Goal: Task Accomplishment & Management: Complete application form

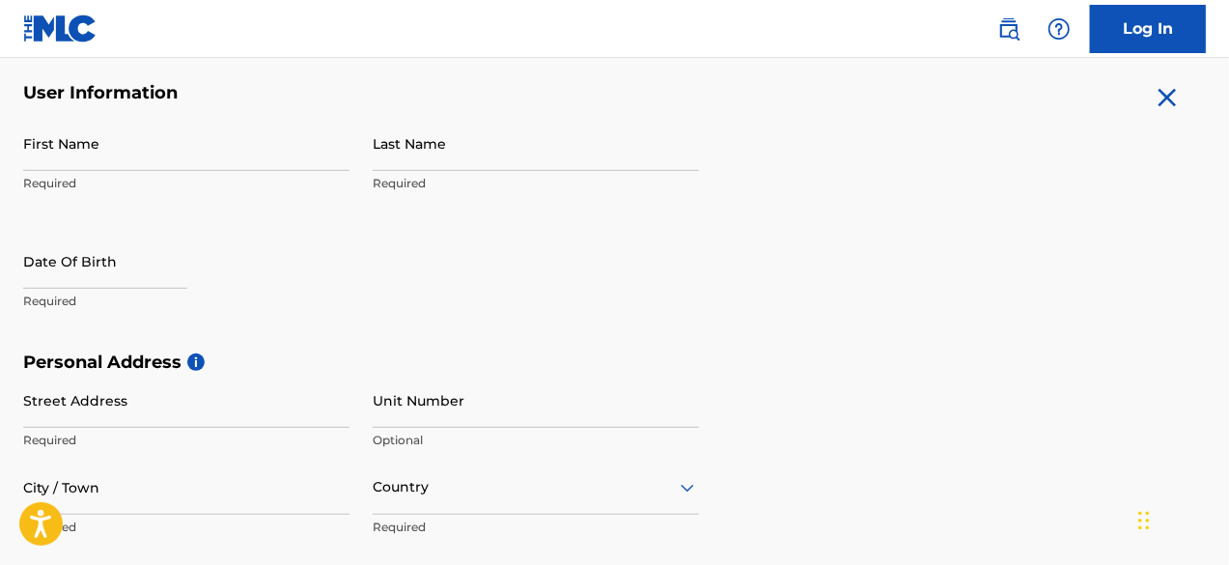
click at [168, 159] on input "First Name" at bounding box center [186, 143] width 326 height 55
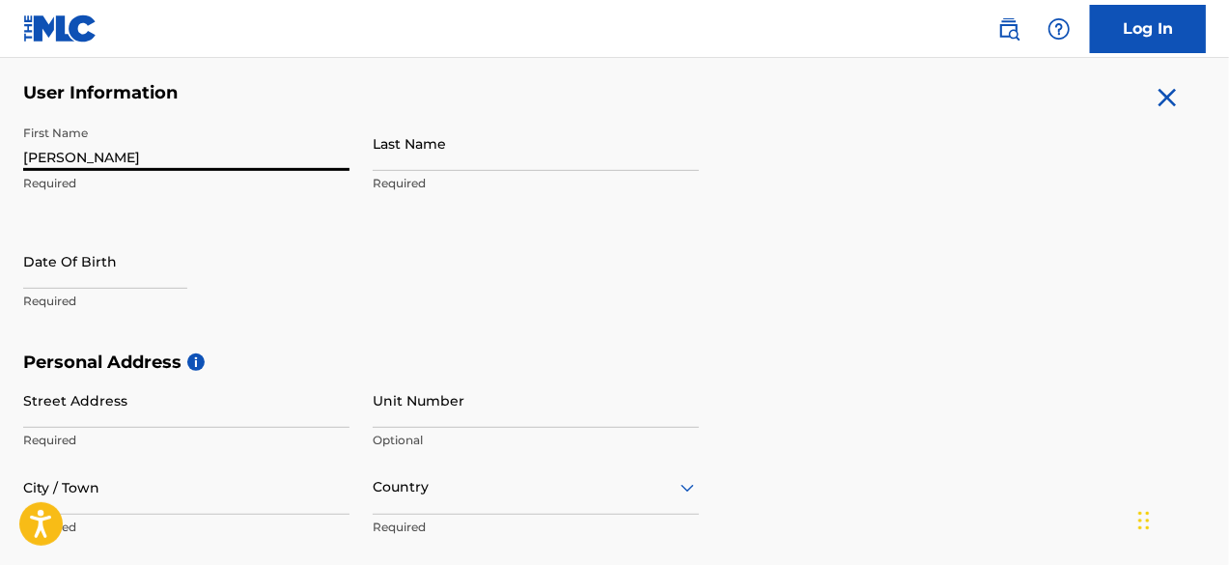
type input "[PERSON_NAME]"
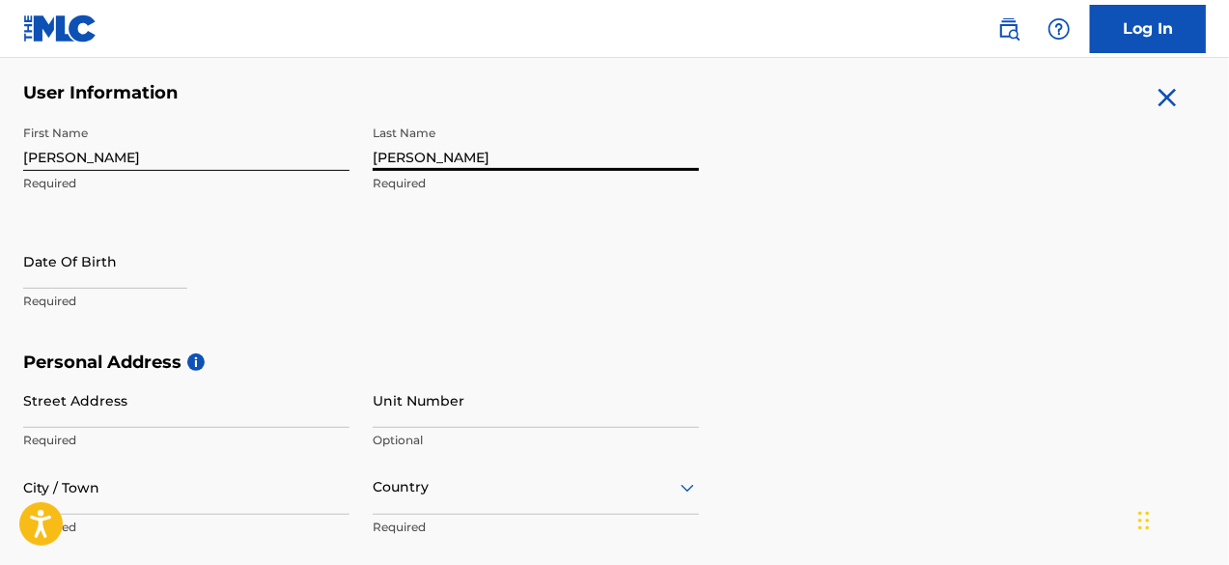
type input "[PERSON_NAME]"
select select "8"
select select "2025"
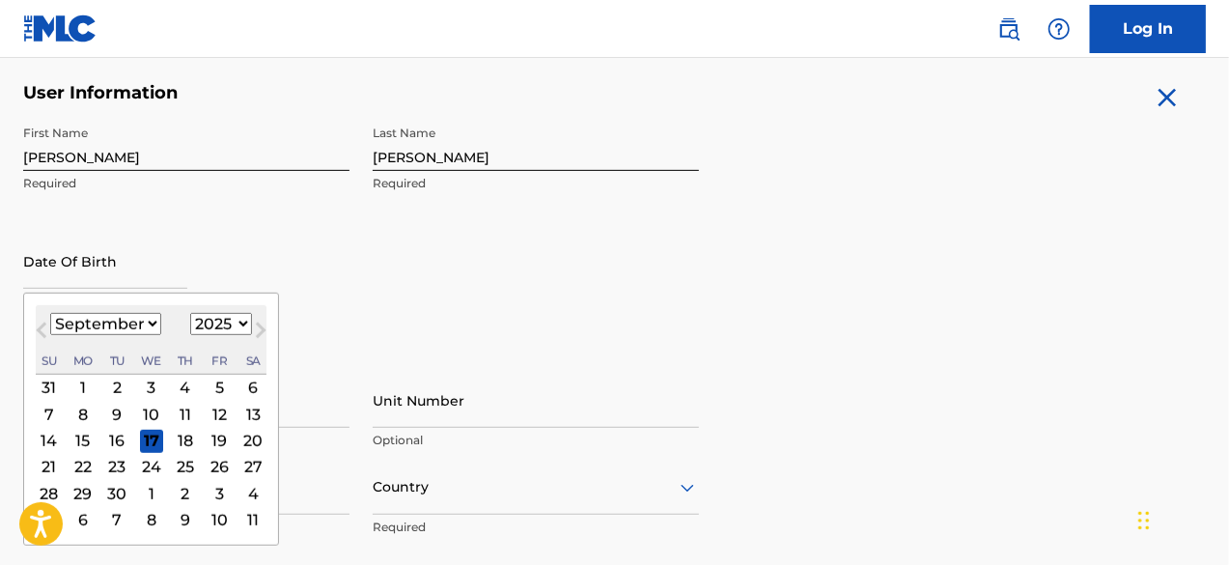
click at [72, 471] on div "22" at bounding box center [82, 466] width 23 height 23
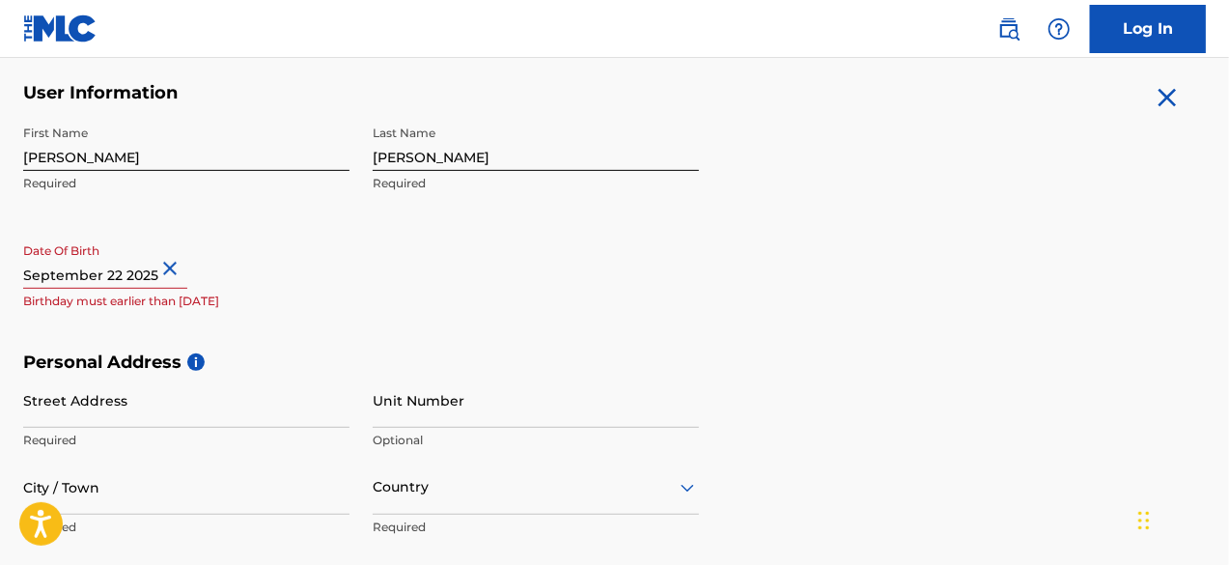
click at [151, 279] on input "text" at bounding box center [105, 261] width 164 height 55
select select "8"
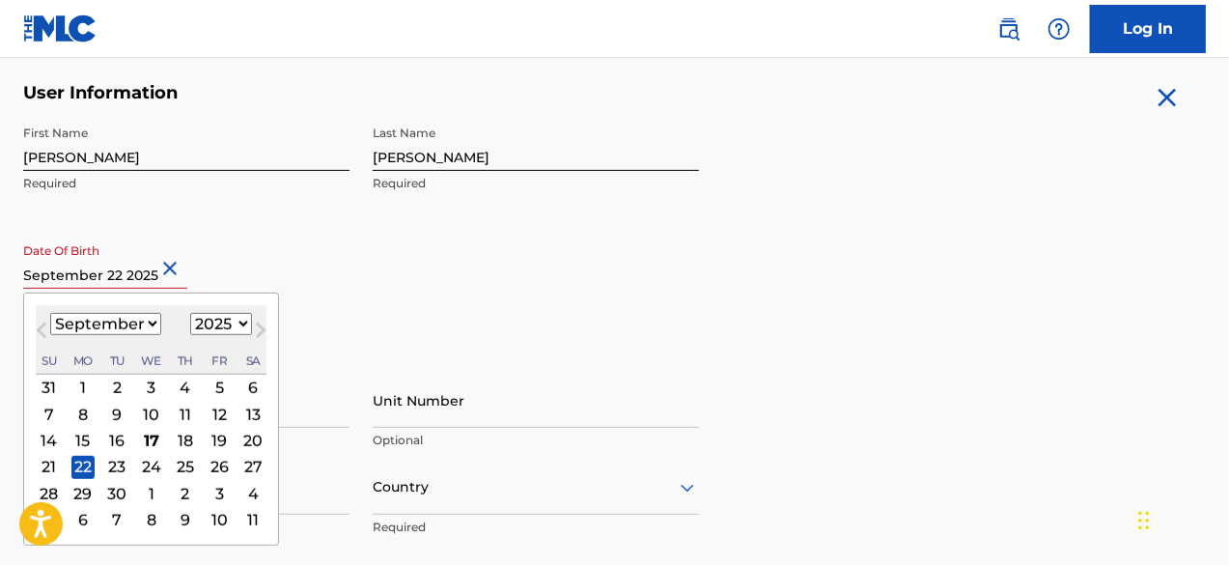
click at [235, 330] on select "1899 1900 1901 1902 1903 1904 1905 1906 1907 1908 1909 1910 1911 1912 1913 1914…" at bounding box center [221, 324] width 62 height 22
select select "1988"
click at [190, 313] on select "1899 1900 1901 1902 1903 1904 1905 1906 1907 1908 1909 1910 1911 1912 1913 1914…" at bounding box center [221, 324] width 62 height 22
click at [188, 461] on div "22" at bounding box center [185, 466] width 23 height 23
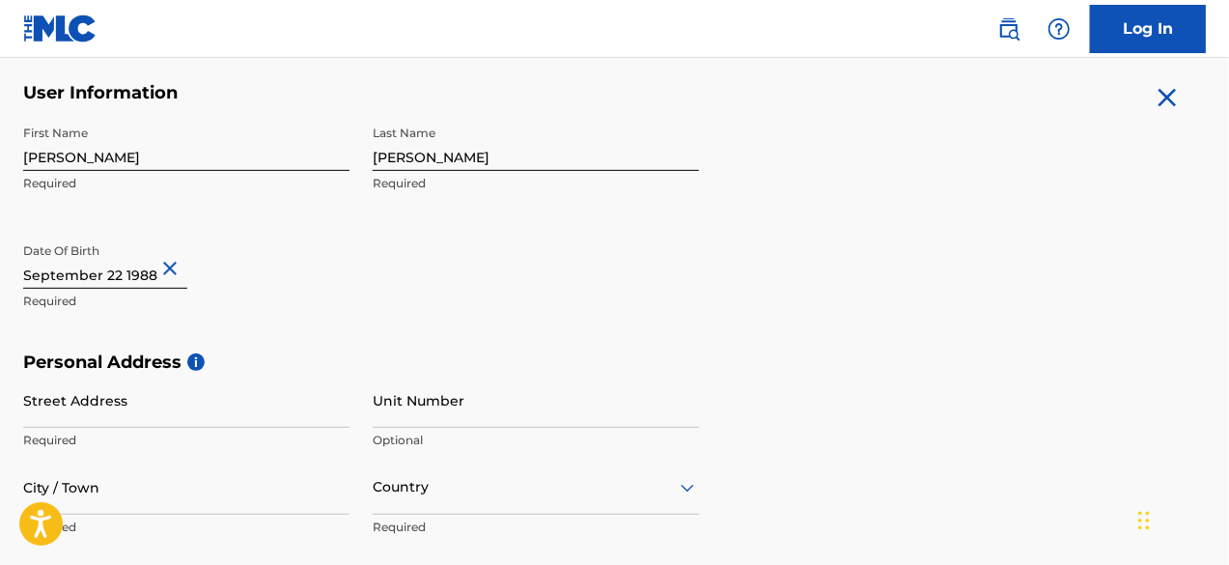
scroll to position [399, 0]
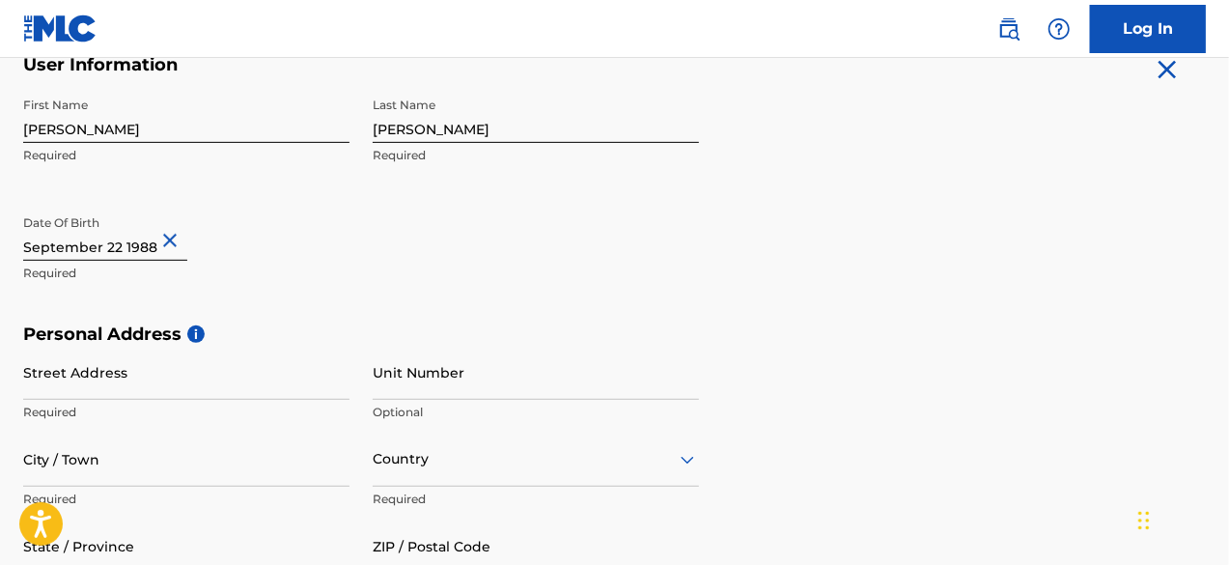
click at [264, 406] on p "Required" at bounding box center [186, 411] width 326 height 17
click at [259, 404] on p "Required" at bounding box center [186, 411] width 326 height 17
click at [241, 386] on input "Street Address" at bounding box center [186, 372] width 326 height 55
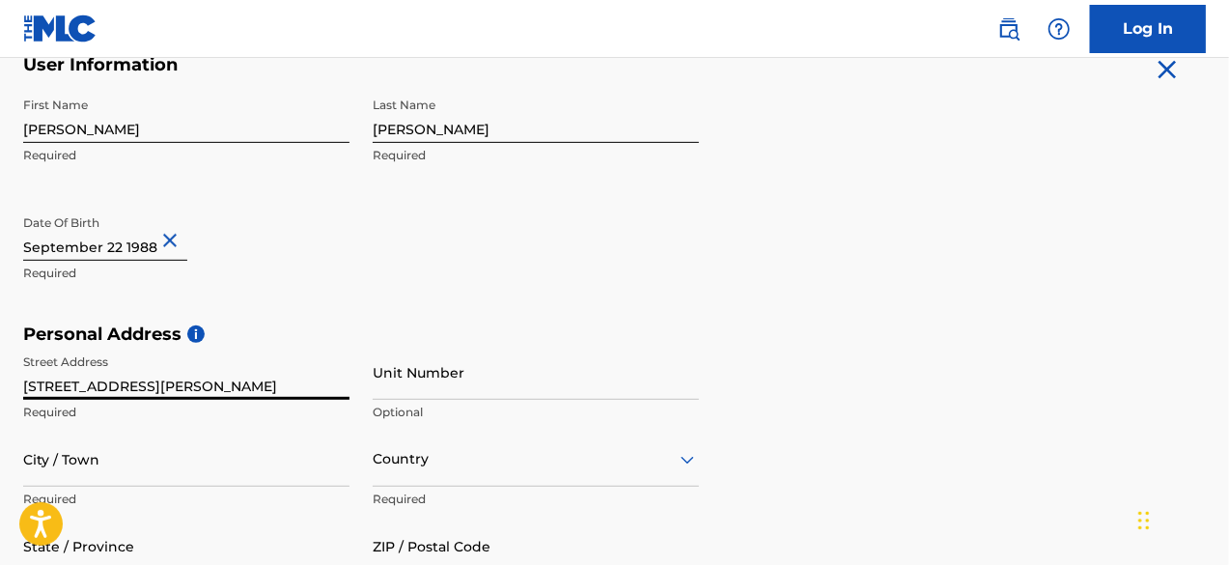
type input "[STREET_ADDRESS][PERSON_NAME]"
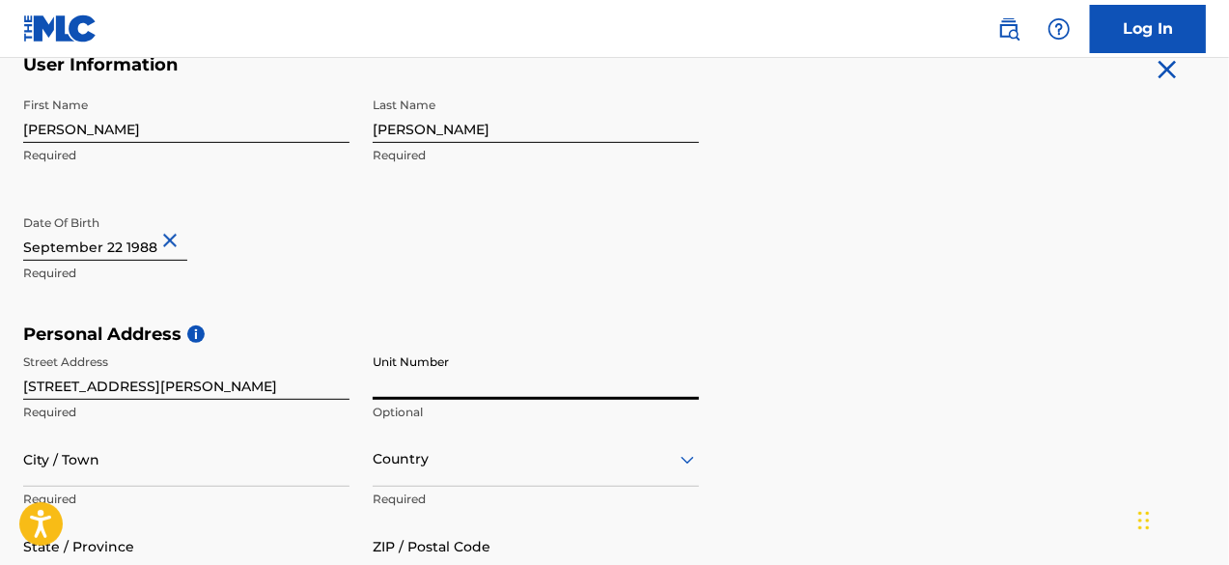
type input "A"
type input "Apt 35D"
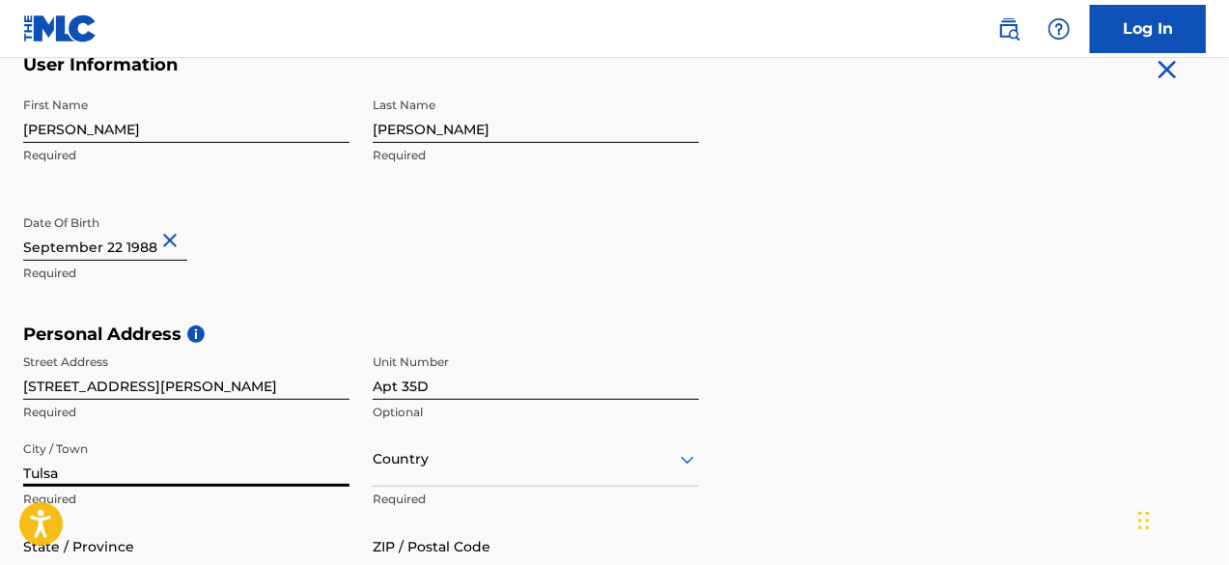
type input "Tulsa"
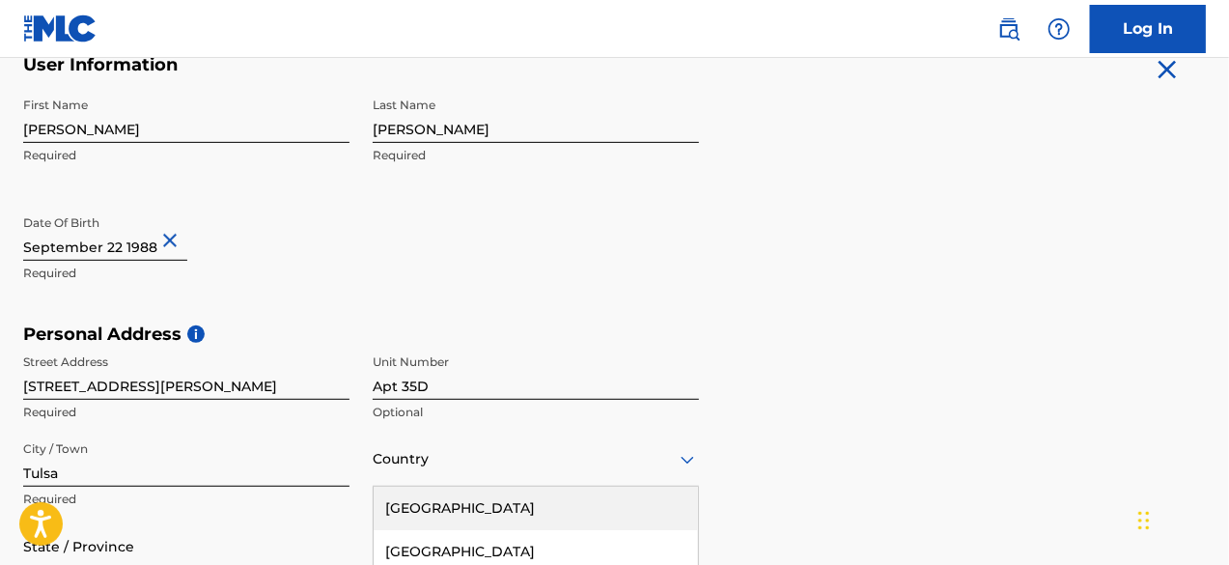
scroll to position [610, 0]
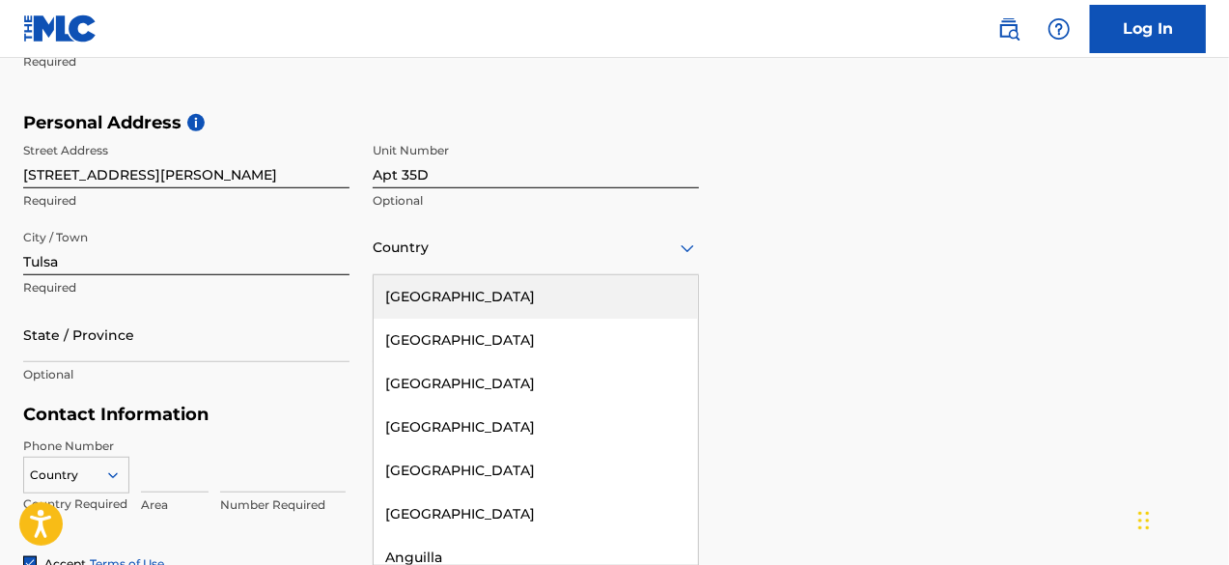
click at [425, 275] on div "223 results available. Use Up and Down to choose options, press Enter to select…" at bounding box center [536, 247] width 326 height 55
click at [454, 312] on div "[GEOGRAPHIC_DATA]" at bounding box center [536, 296] width 324 height 43
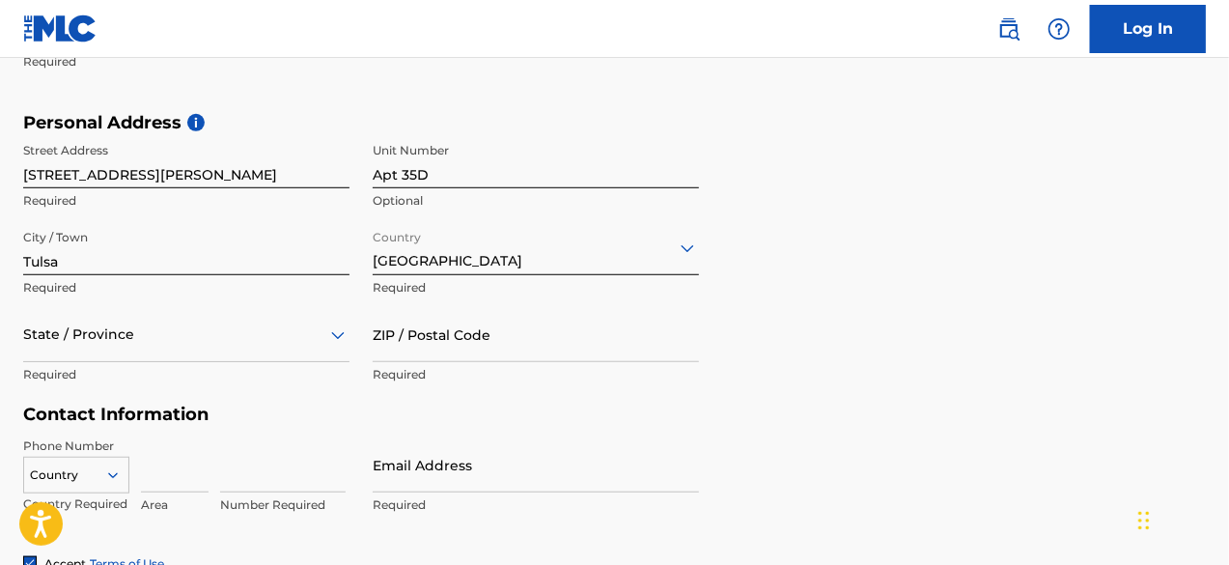
scroll to position [697, 0]
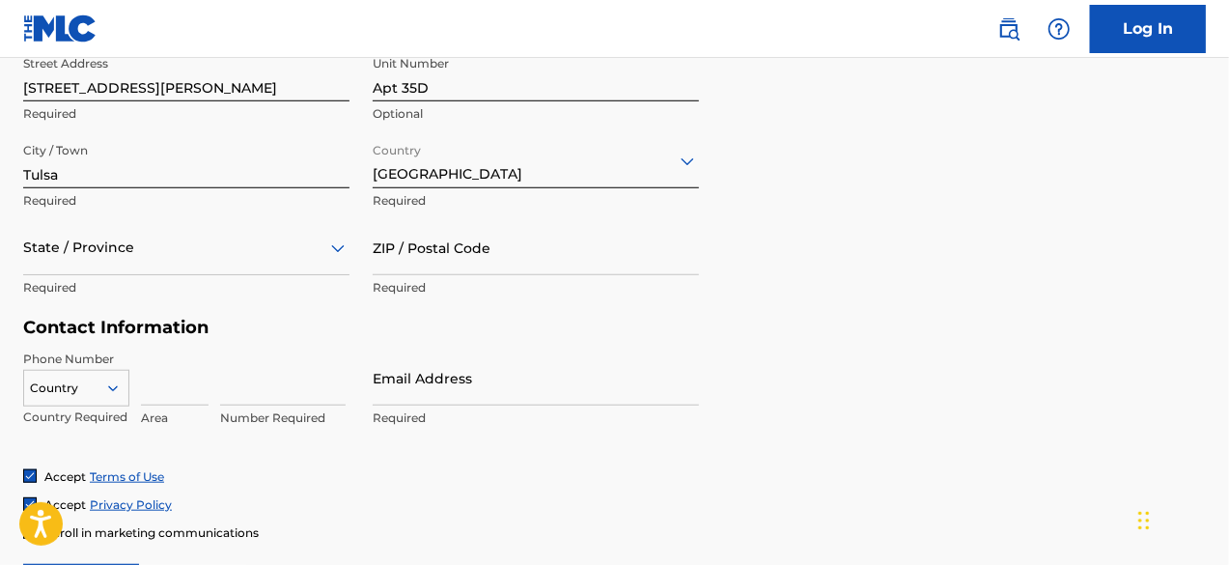
click at [48, 275] on div "State / Province" at bounding box center [186, 247] width 326 height 55
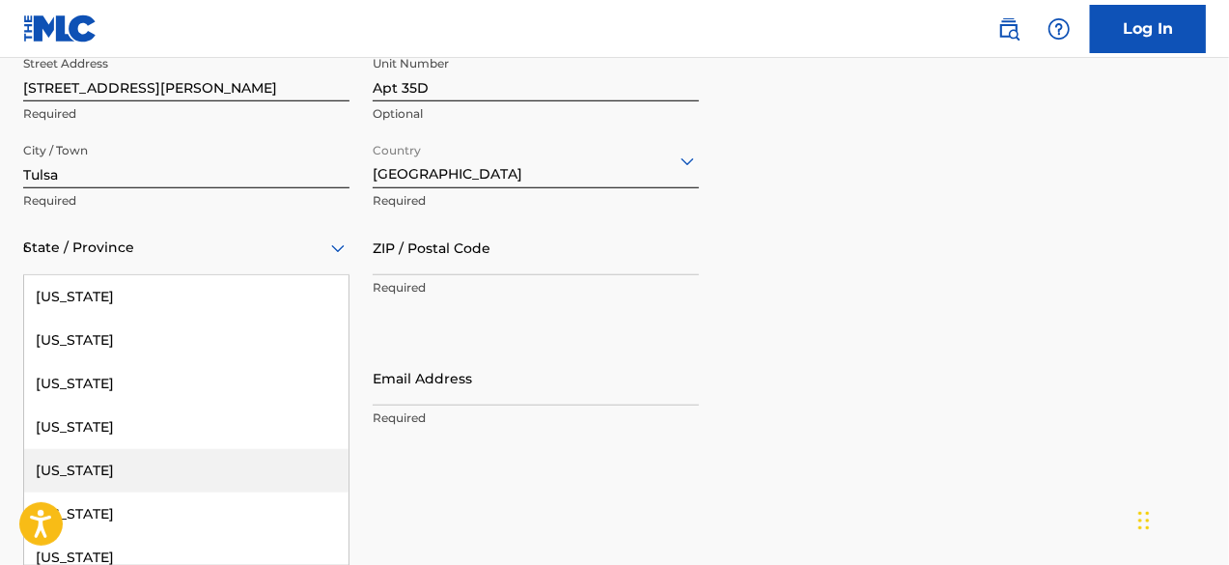
type input "ok"
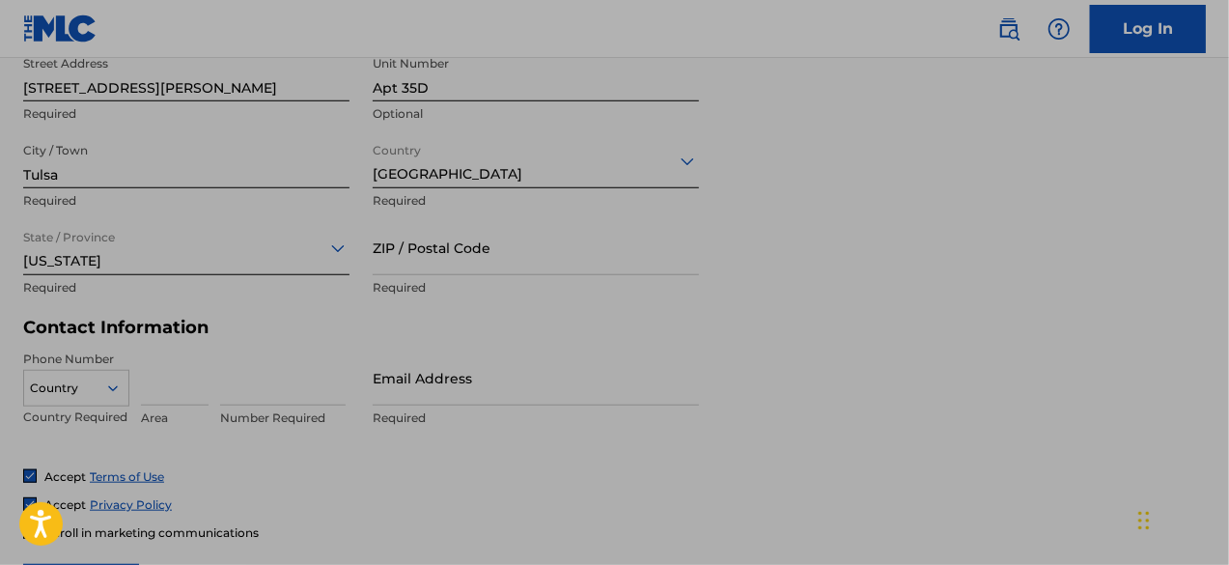
click at [477, 270] on input "ZIP / Postal Code" at bounding box center [536, 247] width 326 height 55
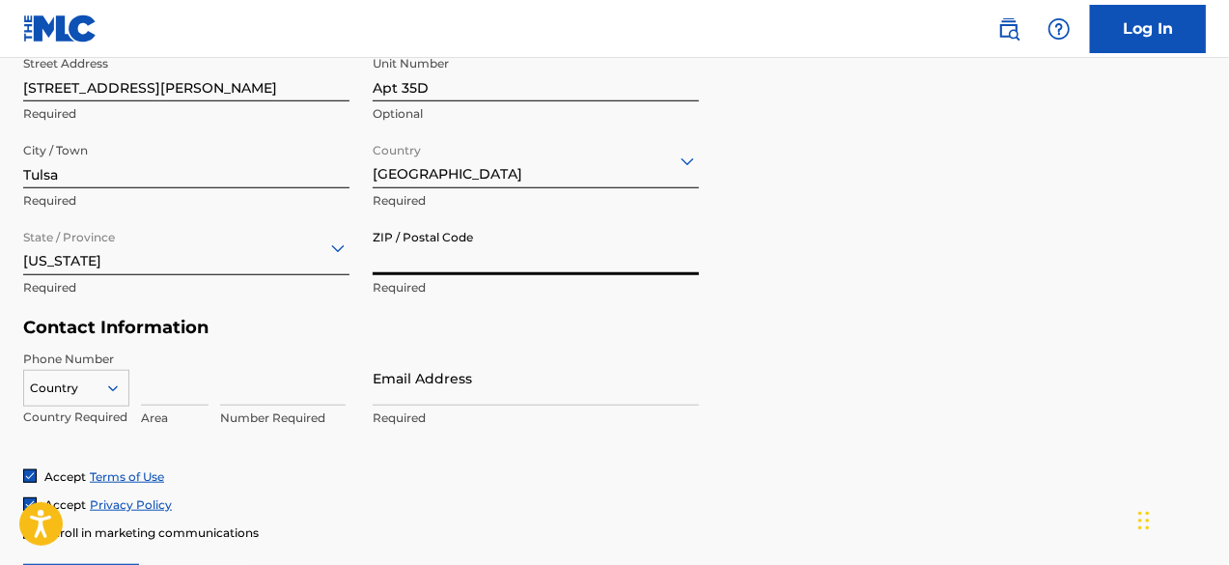
click at [477, 270] on input "ZIP / Postal Code" at bounding box center [536, 247] width 326 height 55
type input "74107"
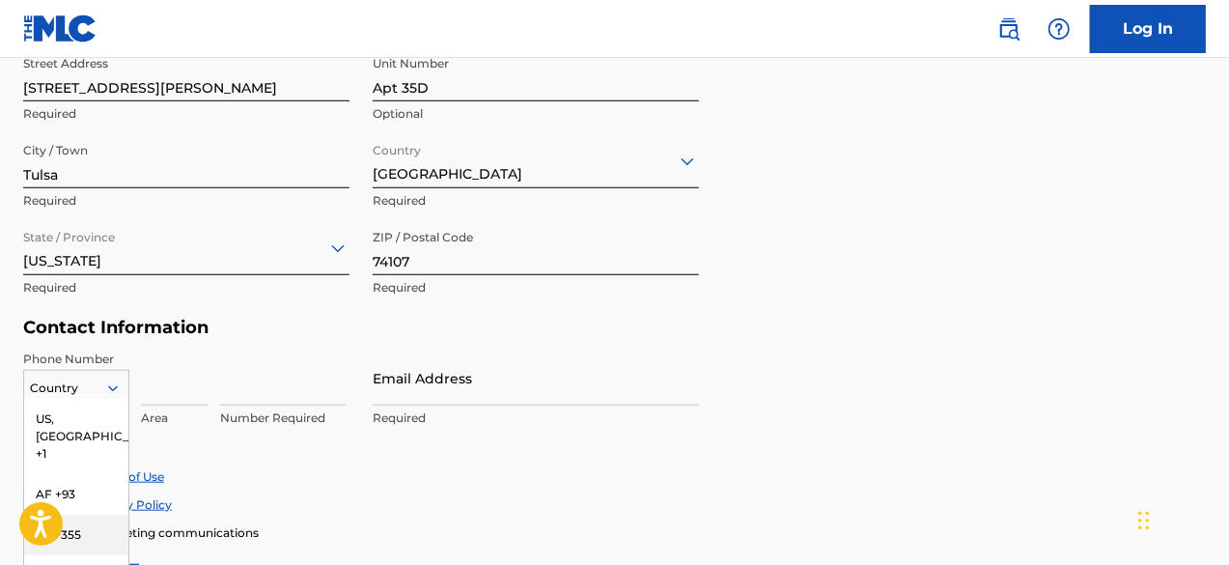
scroll to position [820, 0]
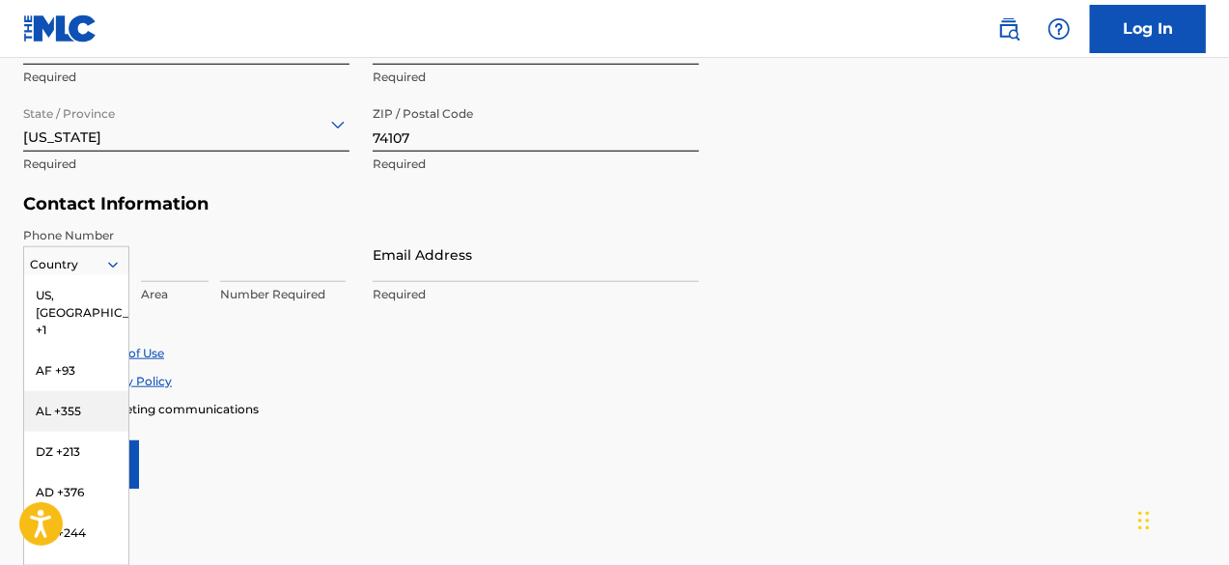
click at [93, 275] on div "216 results available. Use Up and Down to choose options, press Enter to select…" at bounding box center [76, 260] width 106 height 29
click at [74, 283] on div "US, [GEOGRAPHIC_DATA] +1" at bounding box center [76, 312] width 104 height 75
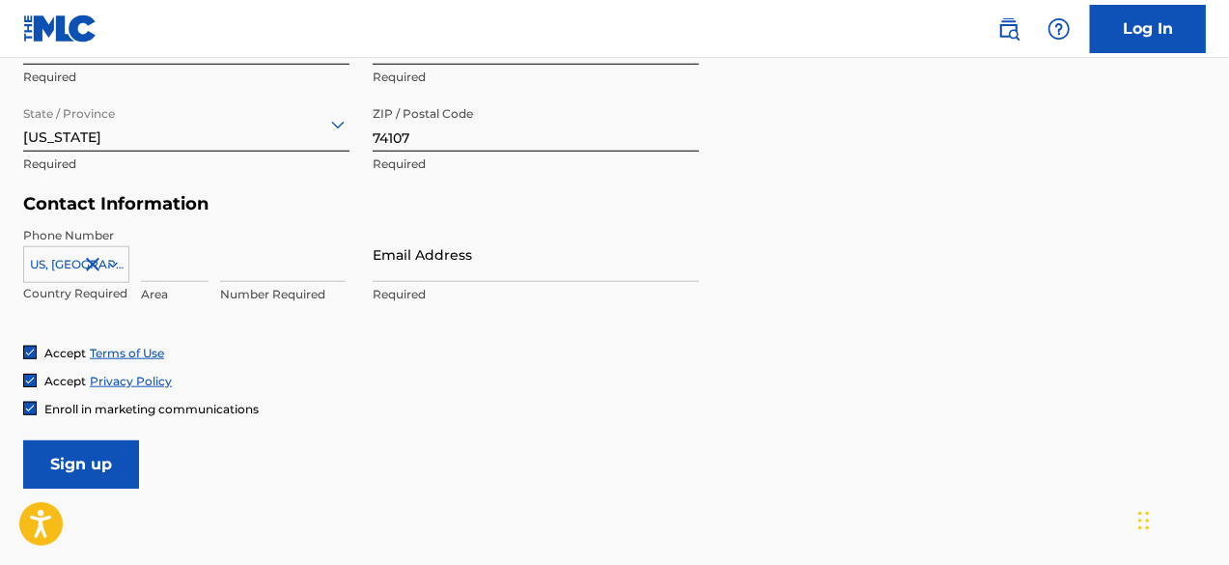
click at [164, 282] on div "Area" at bounding box center [175, 270] width 68 height 87
click at [158, 271] on input at bounding box center [175, 254] width 68 height 55
type input "539"
type input "2923224"
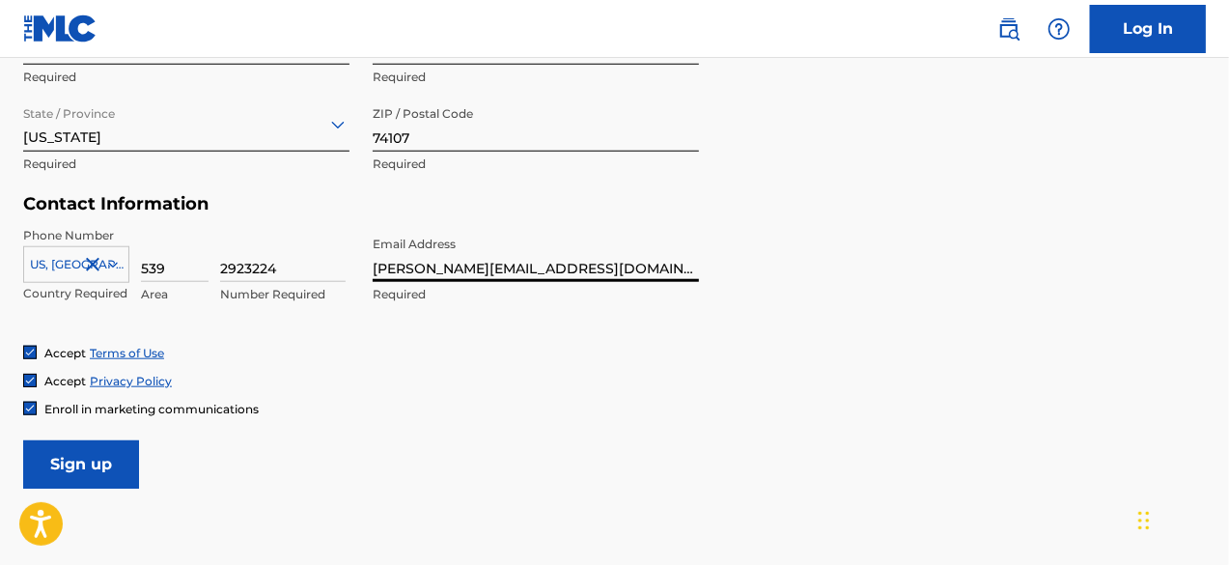
type input "[PERSON_NAME][EMAIL_ADDRESS][DOMAIN_NAME]"
click at [86, 440] on input "Sign up" at bounding box center [81, 464] width 116 height 48
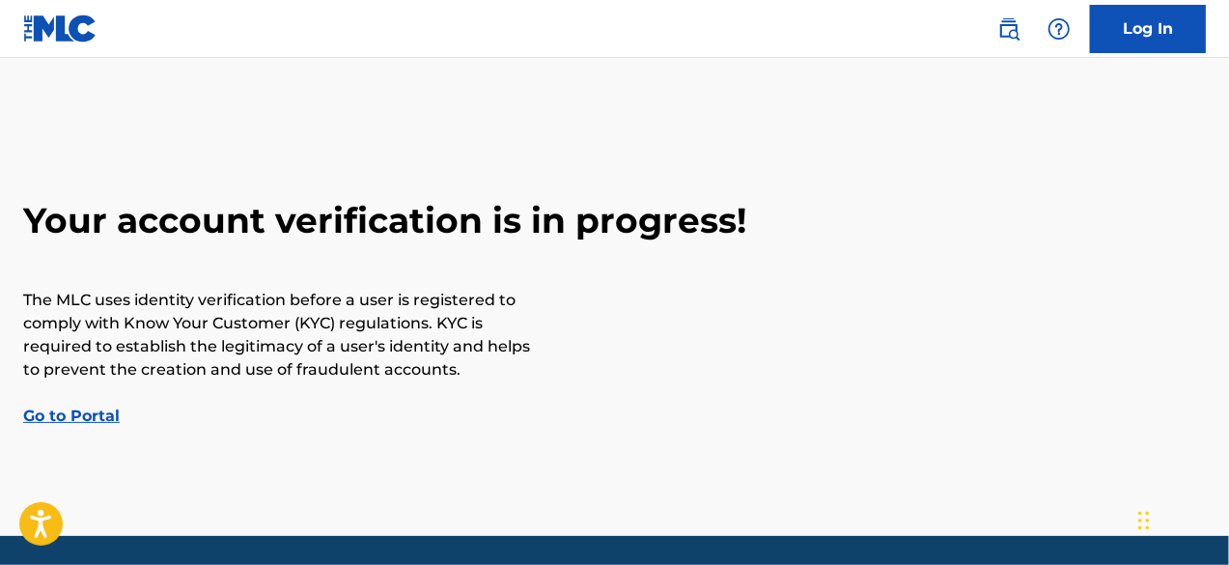
click at [83, 414] on link "Go to Portal" at bounding box center [71, 415] width 97 height 18
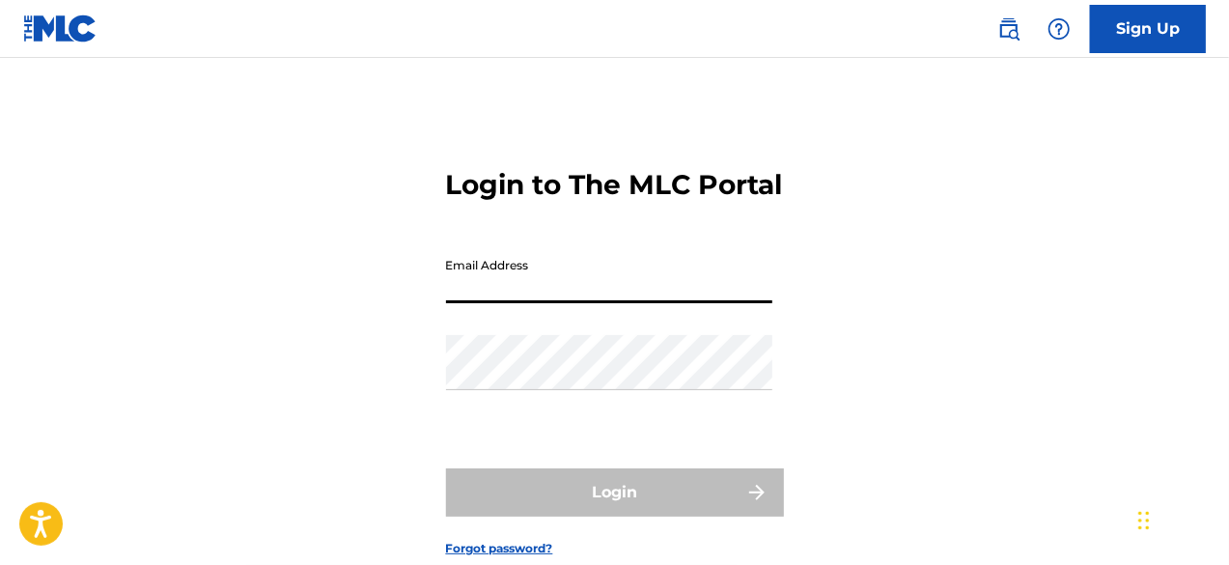
click at [534, 303] on input "Email Address" at bounding box center [609, 275] width 326 height 55
type input "[PERSON_NAME][EMAIL_ADDRESS][DOMAIN_NAME]"
click at [587, 422] on div "Password" at bounding box center [609, 378] width 326 height 87
click at [556, 422] on div "Password" at bounding box center [609, 378] width 326 height 87
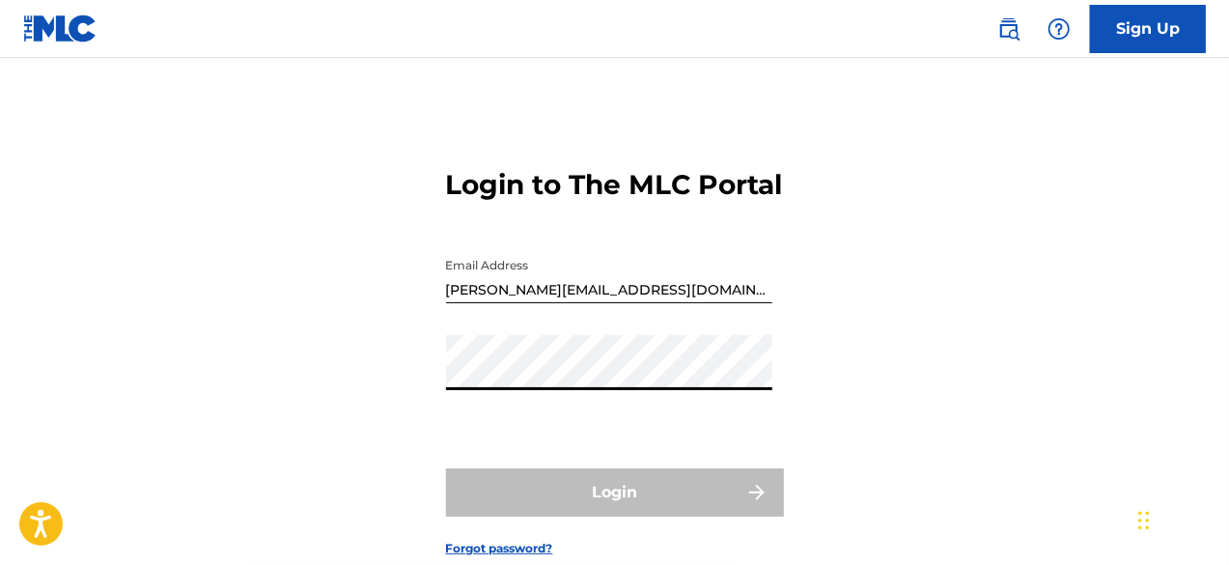
click at [425, 420] on div "Login to The MLC Portal Email Address [PERSON_NAME][EMAIL_ADDRESS][DOMAIN_NAME]…" at bounding box center [614, 347] width 1229 height 482
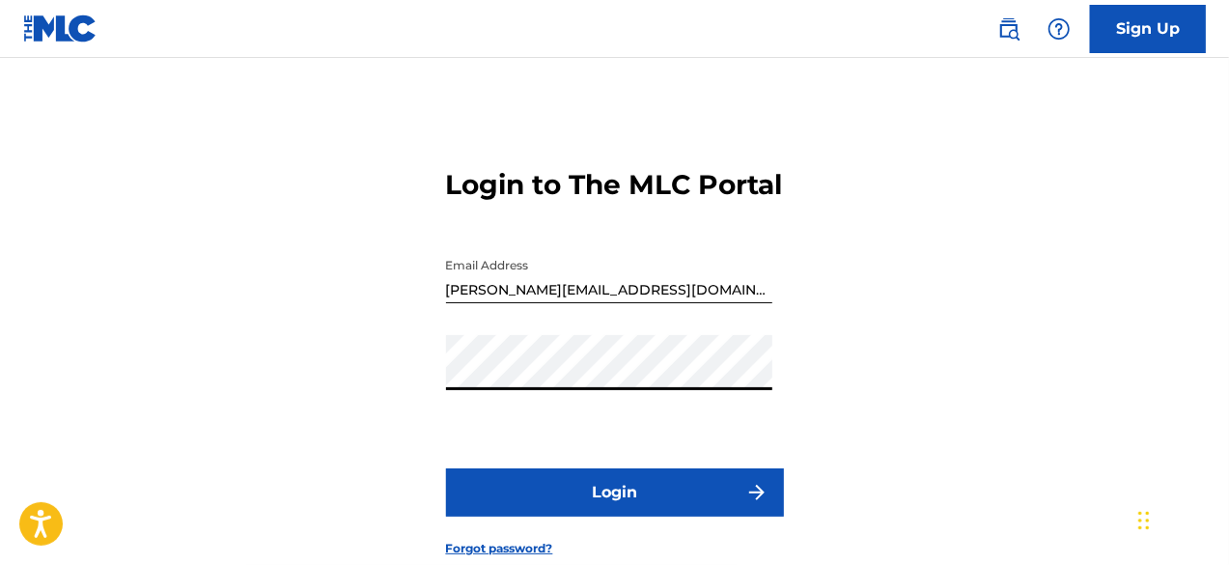
click at [446, 468] on button "Login" at bounding box center [615, 492] width 338 height 48
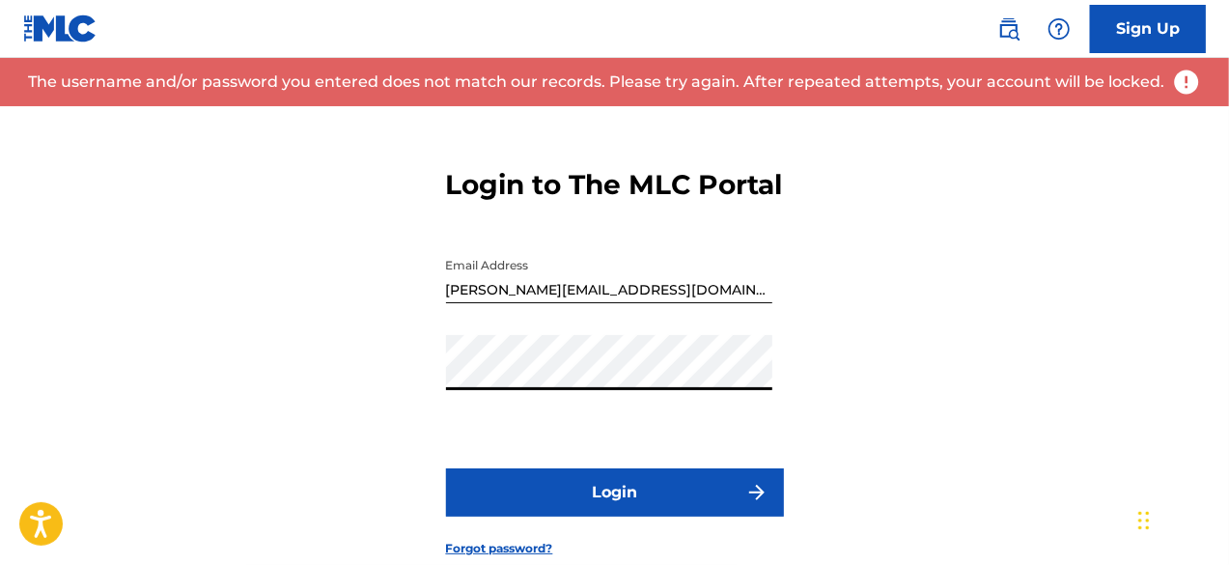
click at [373, 368] on div "Login to The MLC Portal Email Address [PERSON_NAME][EMAIL_ADDRESS][DOMAIN_NAME]…" at bounding box center [614, 347] width 1229 height 482
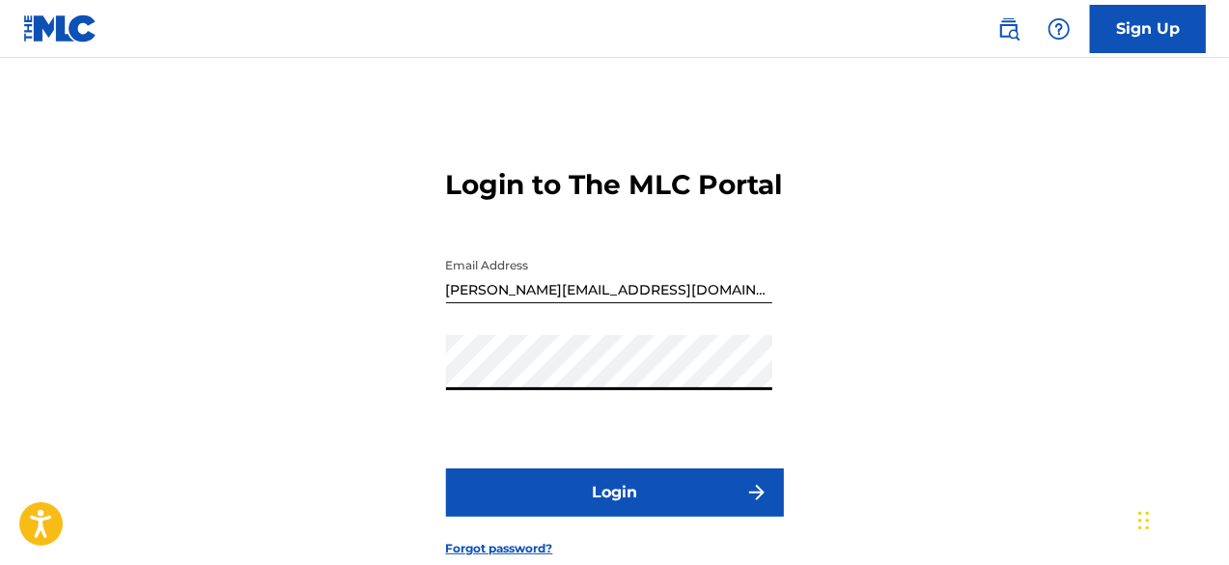
scroll to position [149, 0]
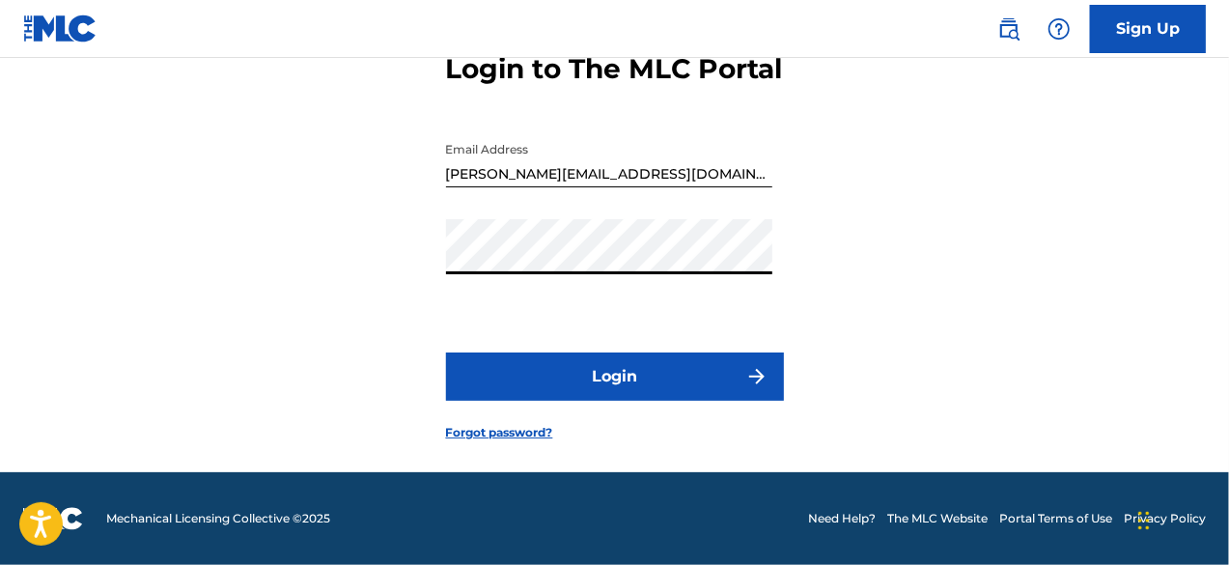
click at [446, 352] on button "Login" at bounding box center [615, 376] width 338 height 48
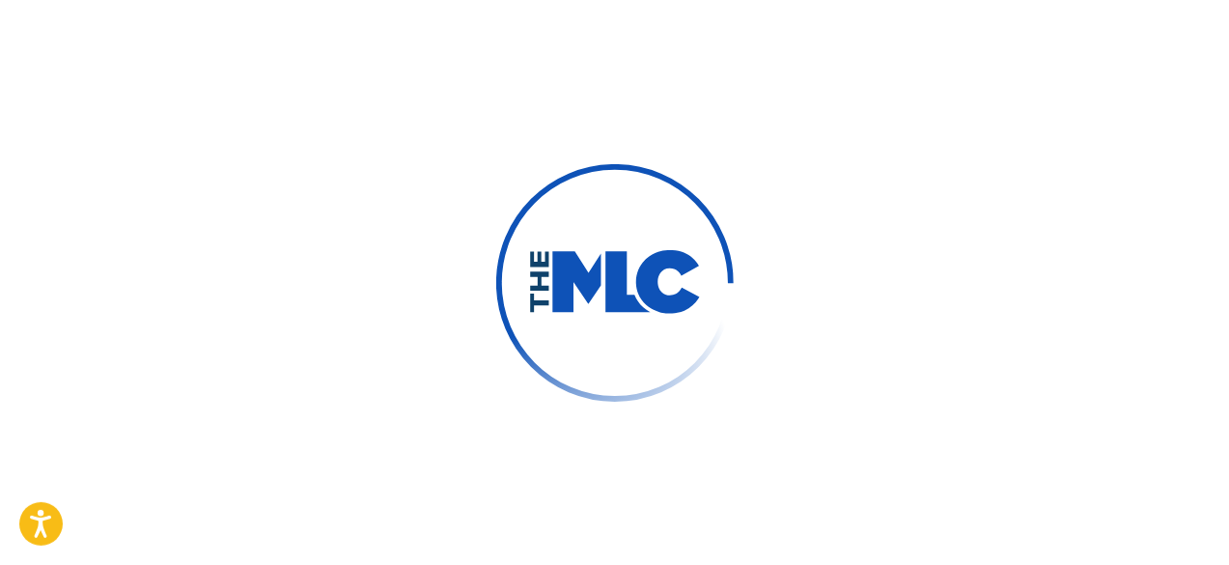
scroll to position [0, 0]
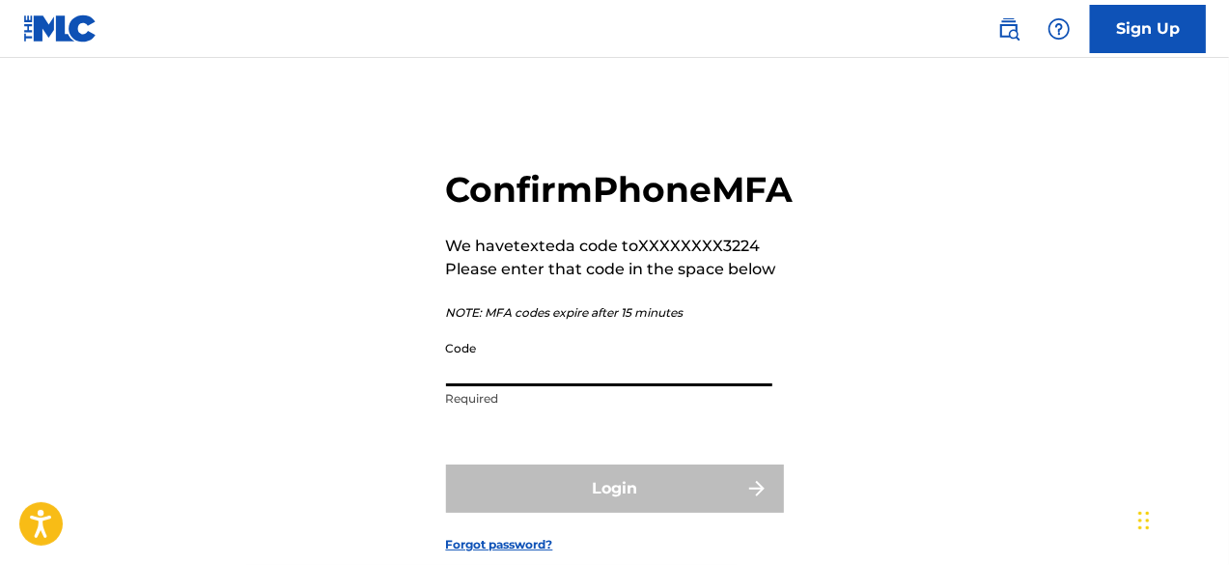
click at [604, 386] on input "Code" at bounding box center [609, 358] width 326 height 55
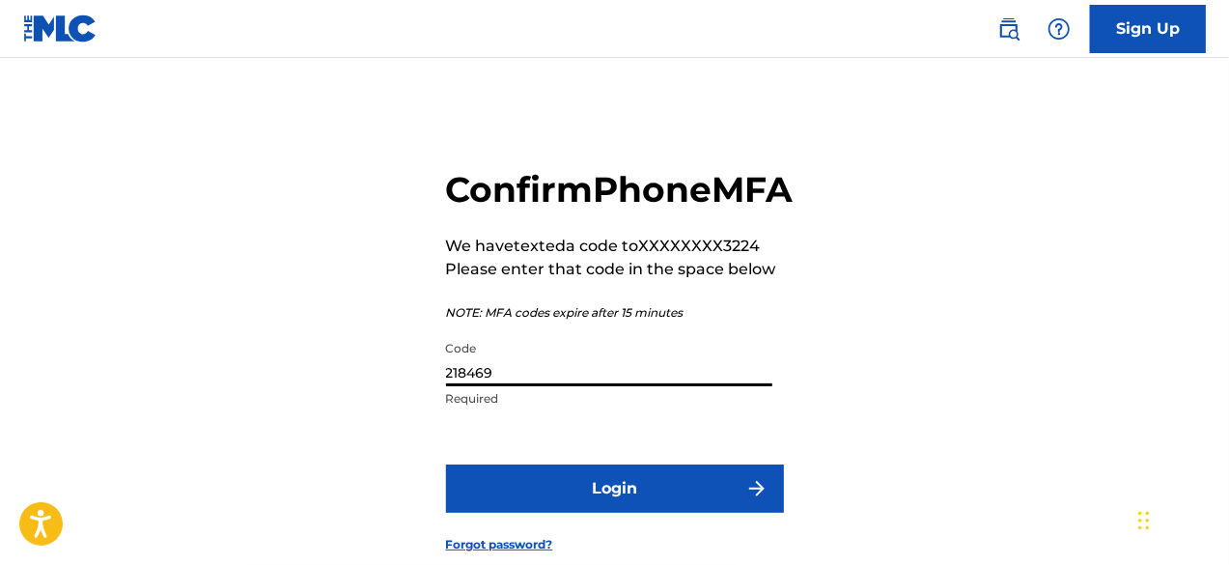
type input "218469"
click at [649, 513] on button "Login" at bounding box center [615, 488] width 338 height 48
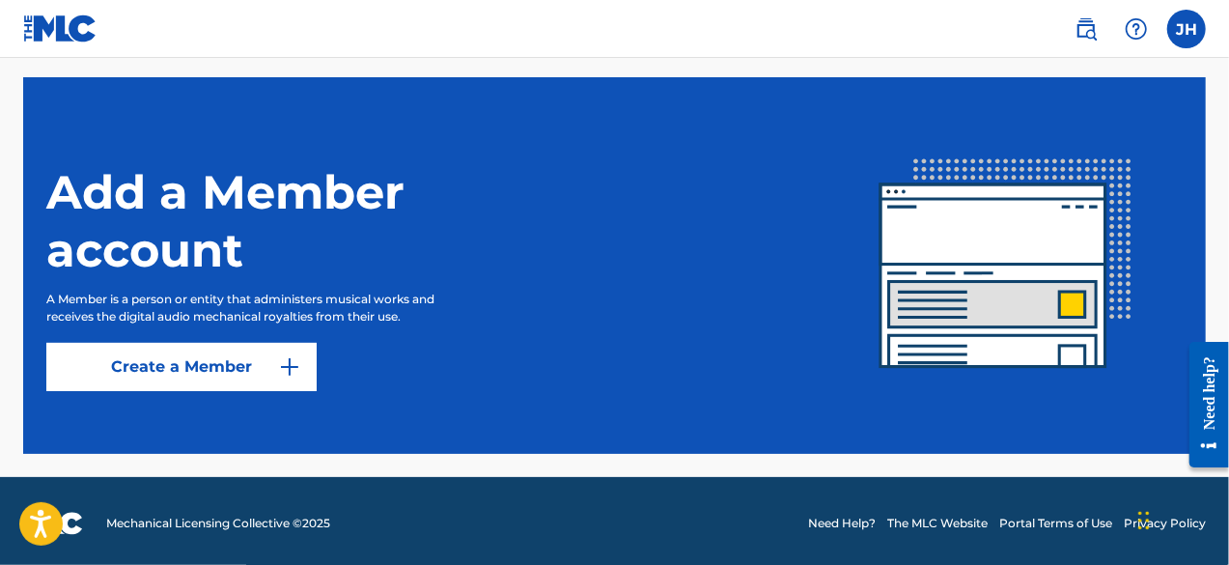
scroll to position [537, 0]
click at [277, 368] on link "Create a Member" at bounding box center [181, 367] width 270 height 48
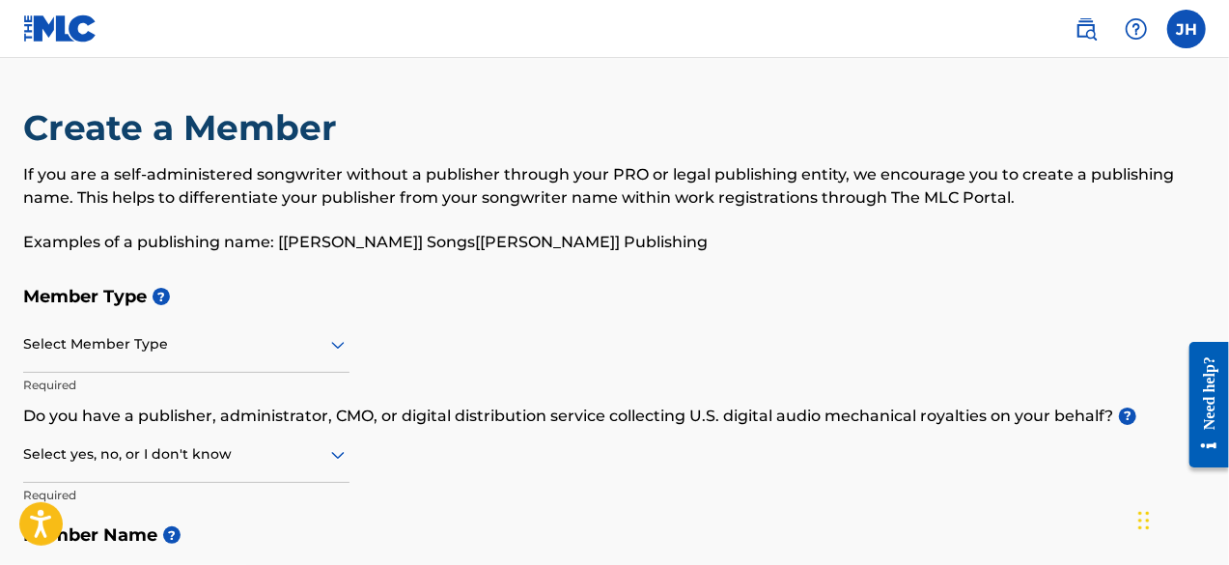
click at [136, 347] on div "Select Member Type" at bounding box center [186, 345] width 326 height 55
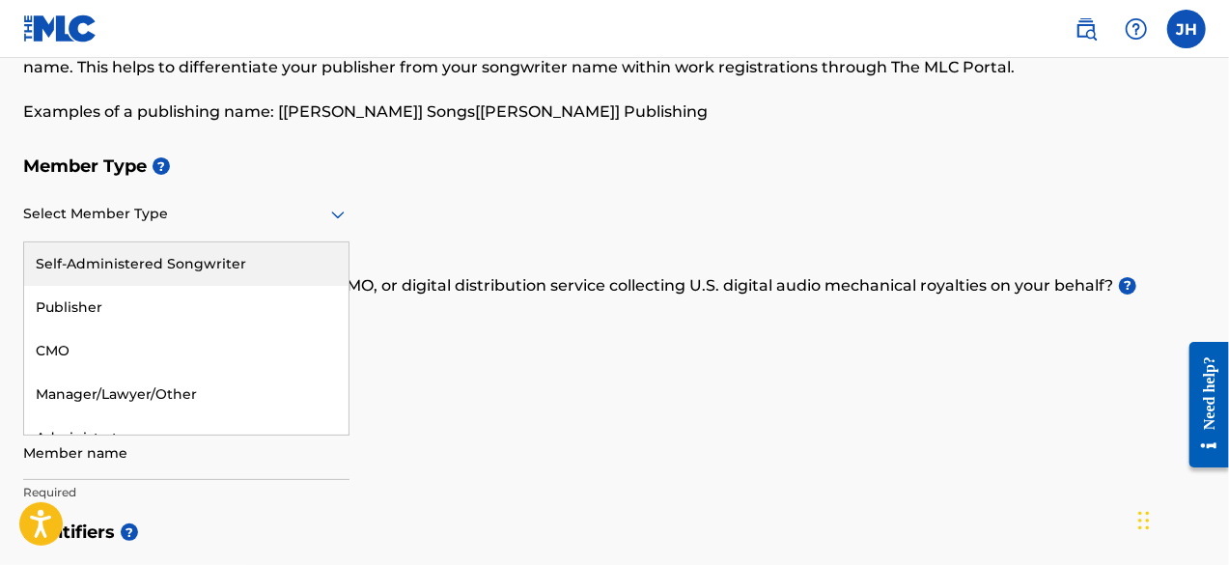
scroll to position [129, 0]
click at [210, 260] on div "Self-Administered Songwriter" at bounding box center [186, 264] width 324 height 43
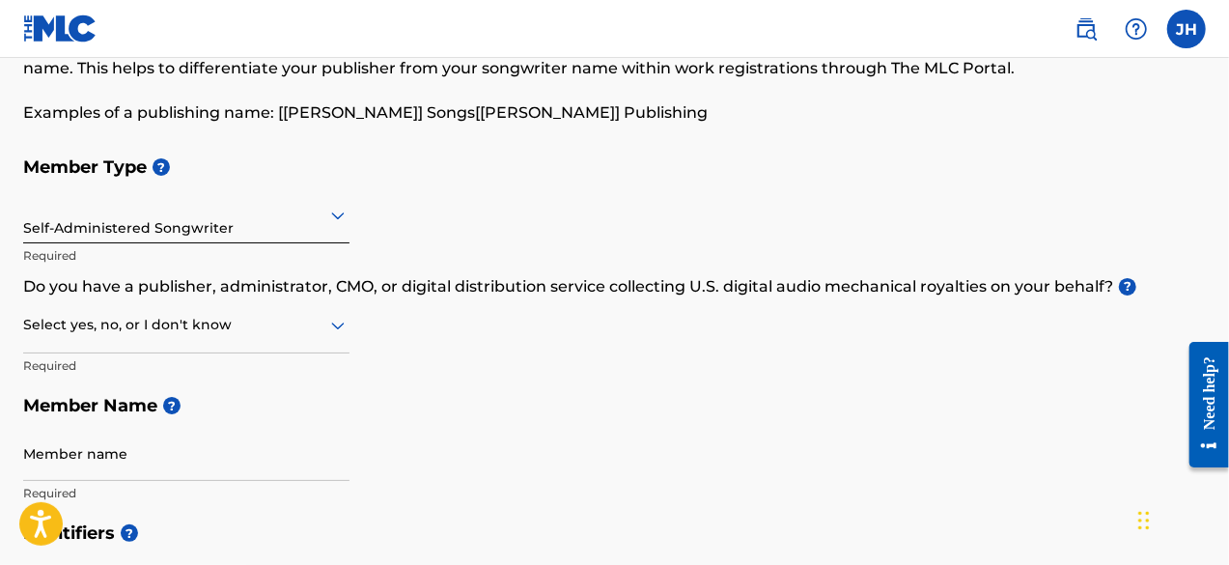
click at [293, 329] on div at bounding box center [186, 325] width 326 height 24
click at [172, 426] on div "No" at bounding box center [186, 418] width 324 height 43
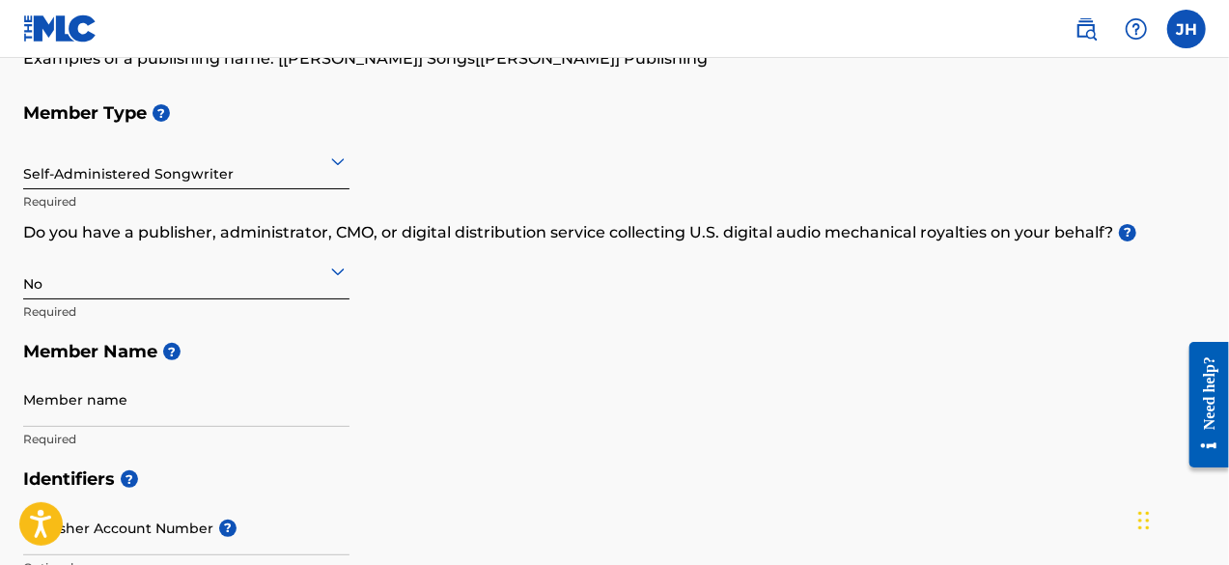
scroll to position [184, 0]
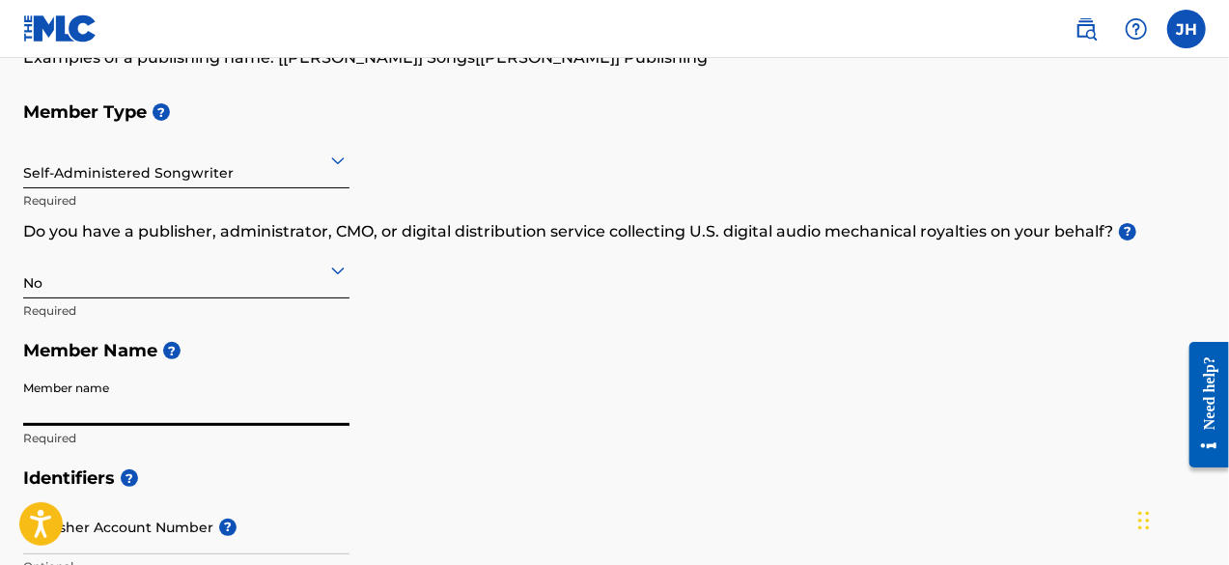
click at [135, 392] on input "Member name" at bounding box center [186, 398] width 326 height 55
type input "[PERSON_NAME]"
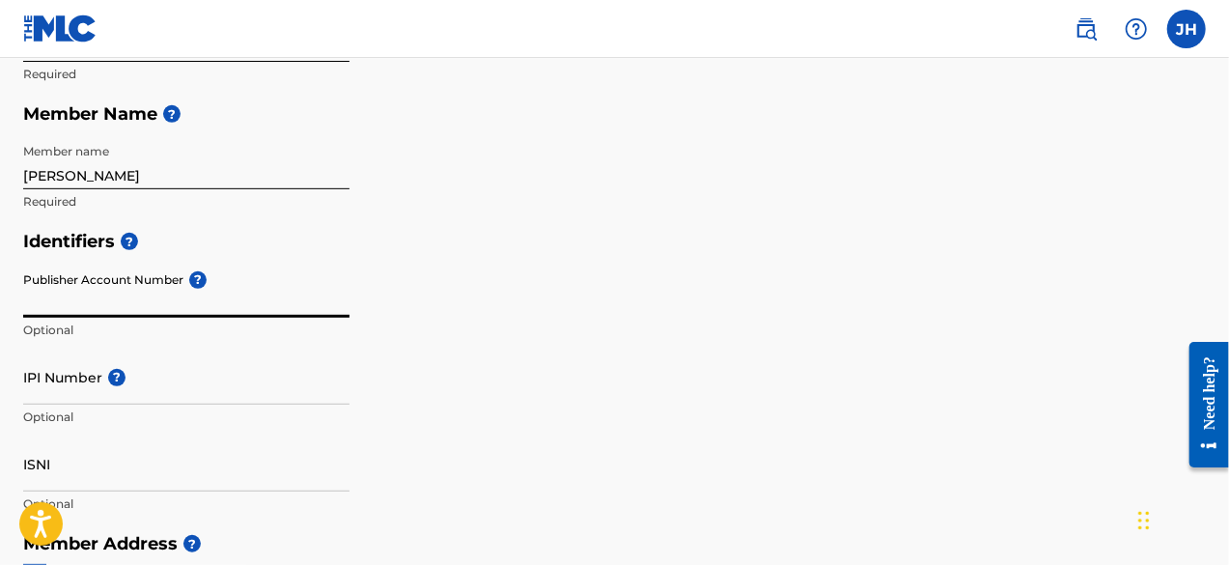
scroll to position [420, 0]
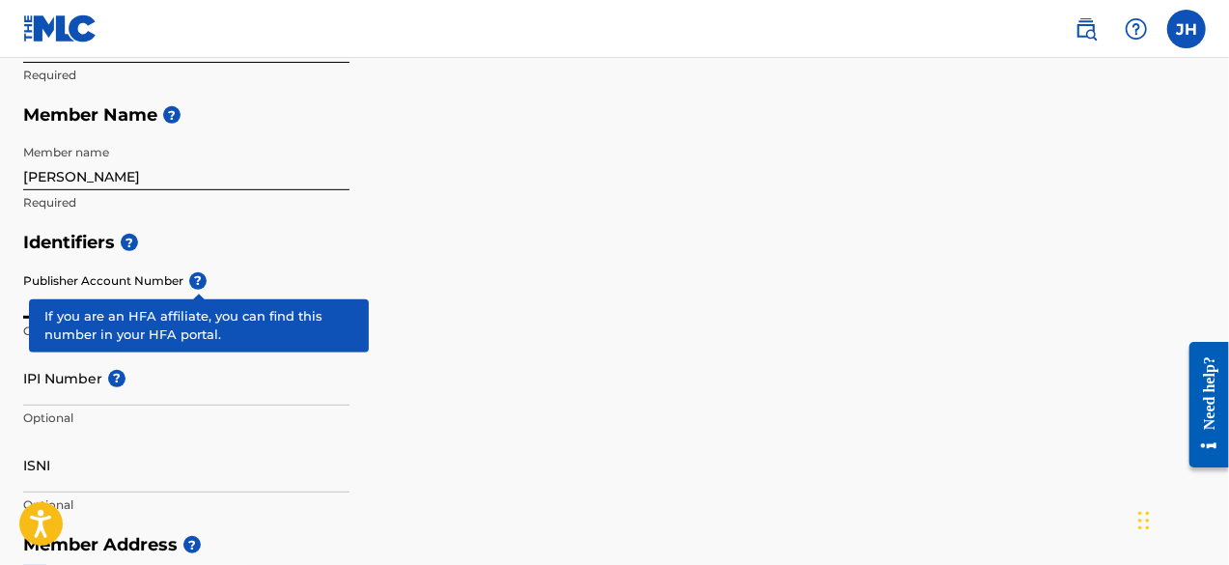
click at [198, 280] on div "Publisher Account Number ? Optional" at bounding box center [186, 307] width 326 height 87
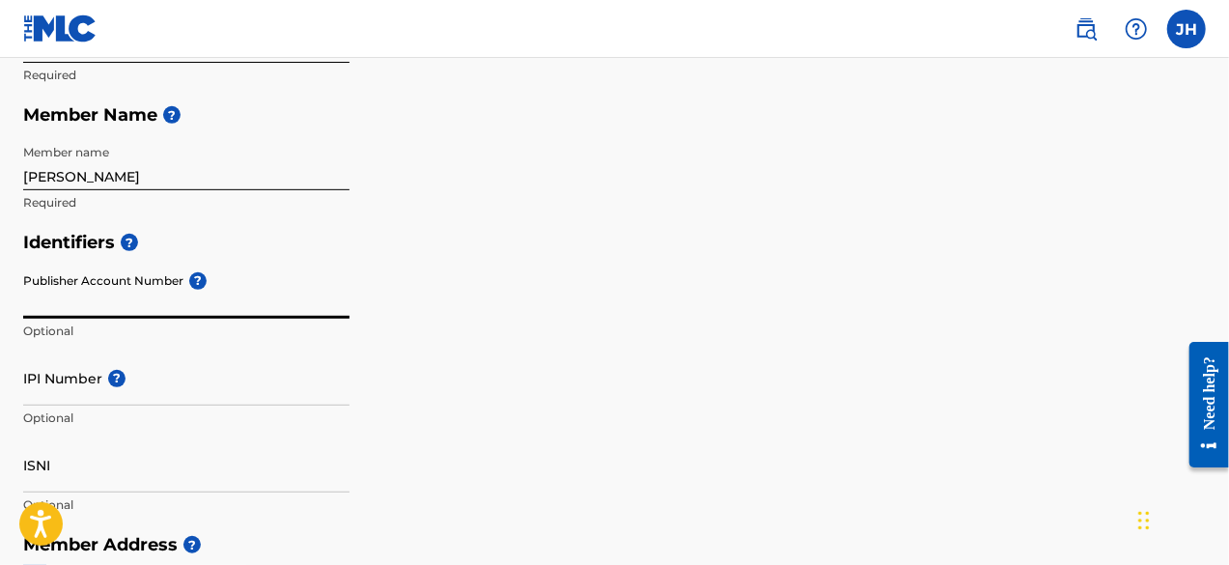
click at [198, 280] on div "Publisher Account Number ? Optional" at bounding box center [186, 307] width 326 height 87
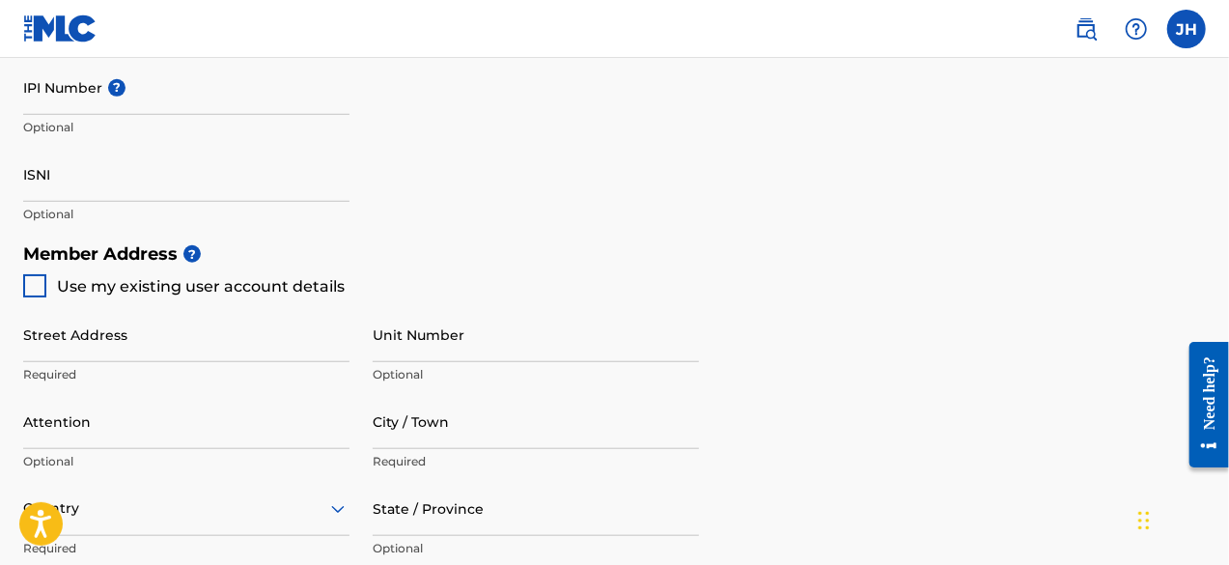
scroll to position [710, 0]
click at [41, 283] on div at bounding box center [34, 285] width 23 height 23
type input "[STREET_ADDRESS][PERSON_NAME]"
type input "Tulsa"
type input "74107"
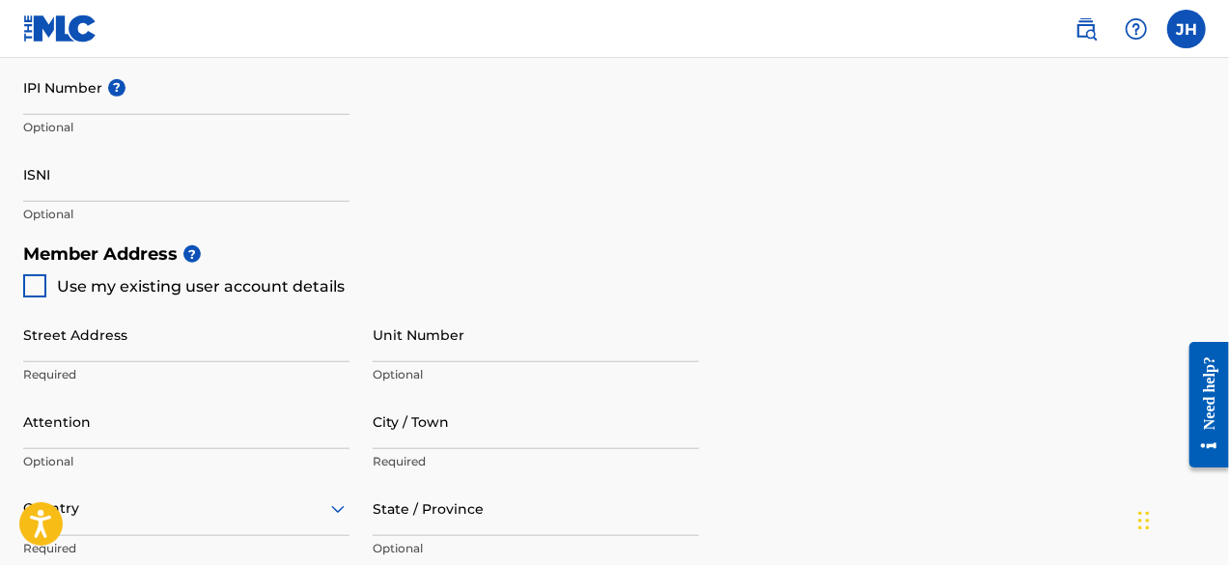
type input "539"
type input "2923224"
type input "[PERSON_NAME][EMAIL_ADDRESS][DOMAIN_NAME]"
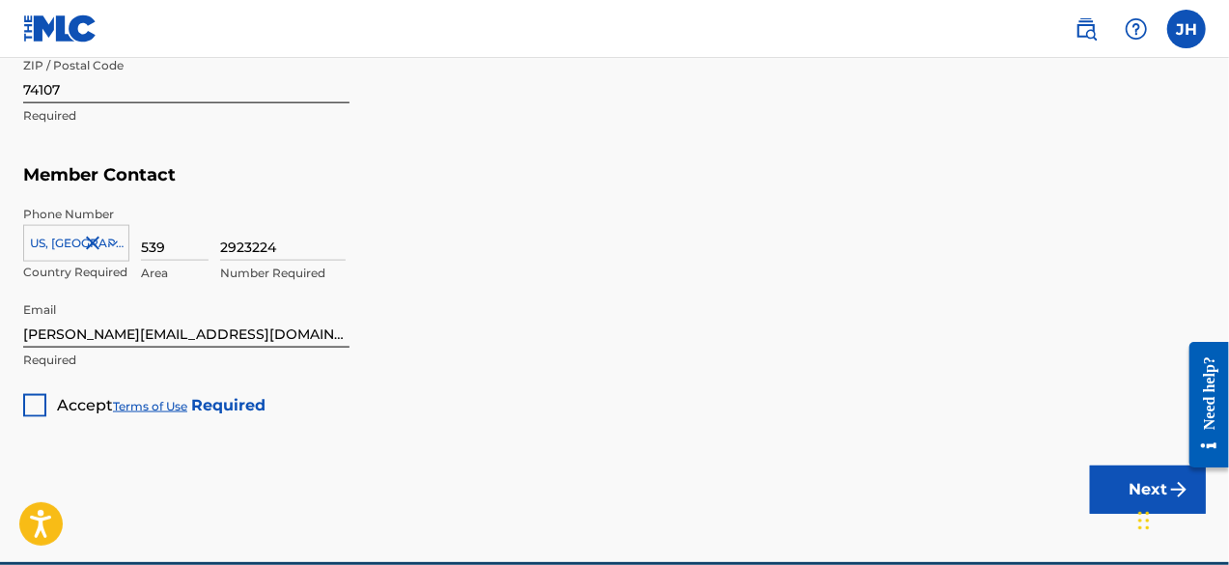
scroll to position [1228, 0]
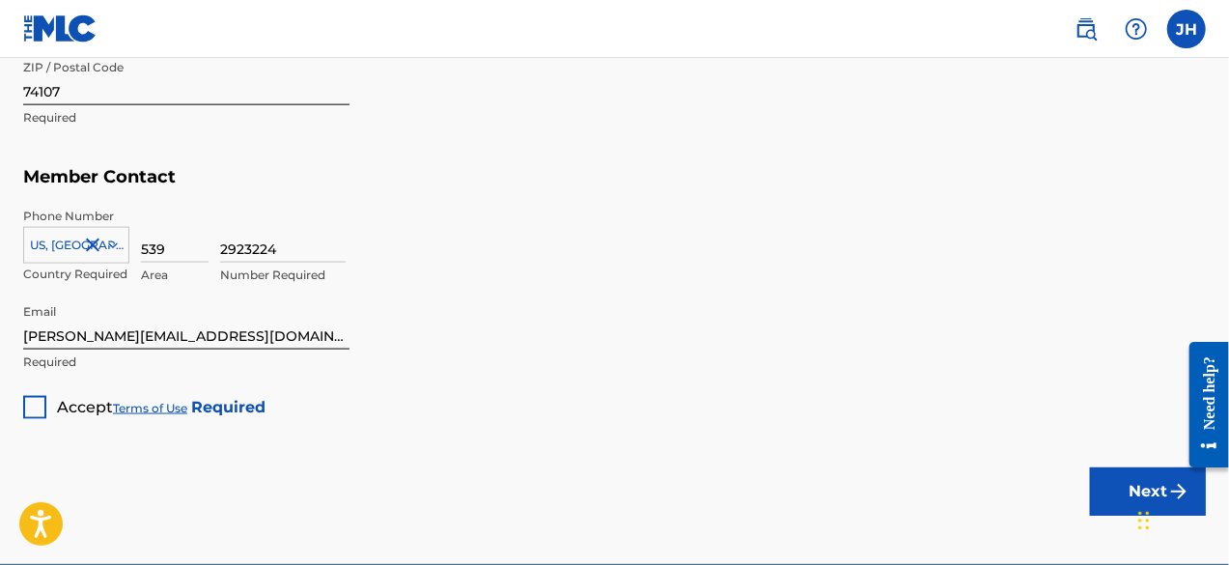
click at [50, 404] on div "Accept Terms of Use Required" at bounding box center [144, 400] width 242 height 38
click at [44, 403] on div at bounding box center [34, 407] width 23 height 23
click at [1116, 484] on button "Next" at bounding box center [1148, 491] width 116 height 48
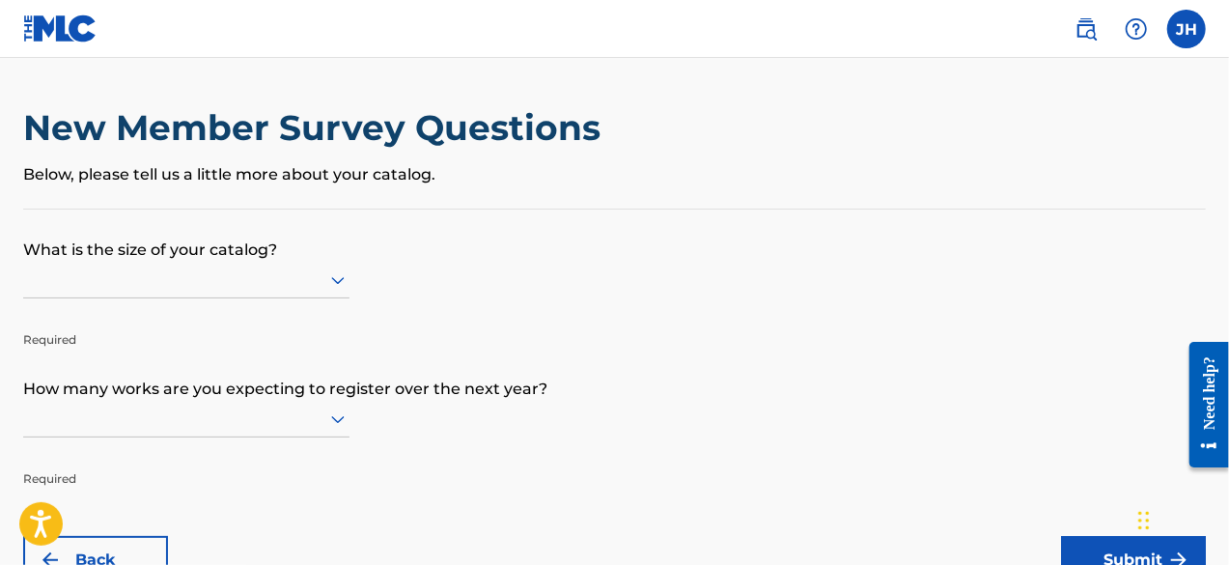
click at [266, 270] on div at bounding box center [186, 279] width 326 height 24
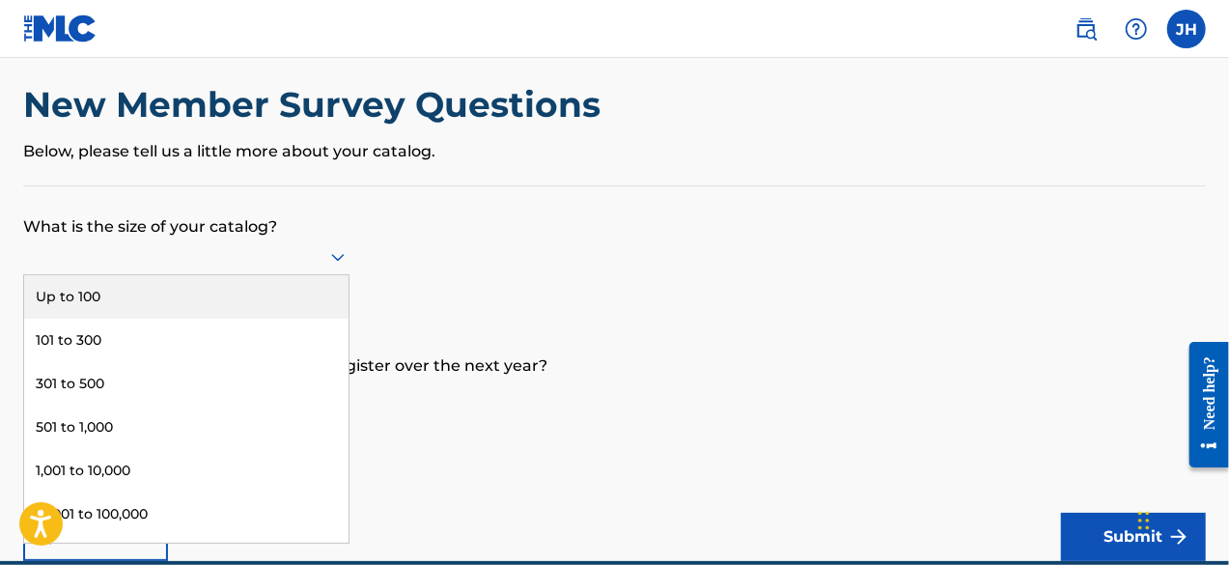
scroll to position [23, 0]
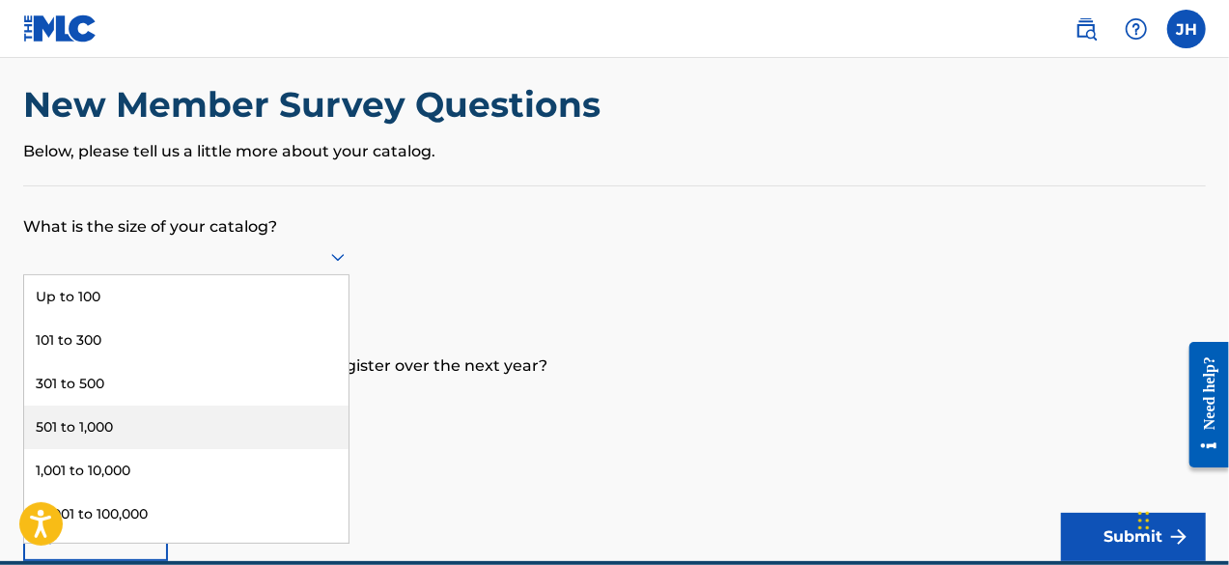
click at [210, 420] on div "501 to 1,000" at bounding box center [186, 426] width 324 height 43
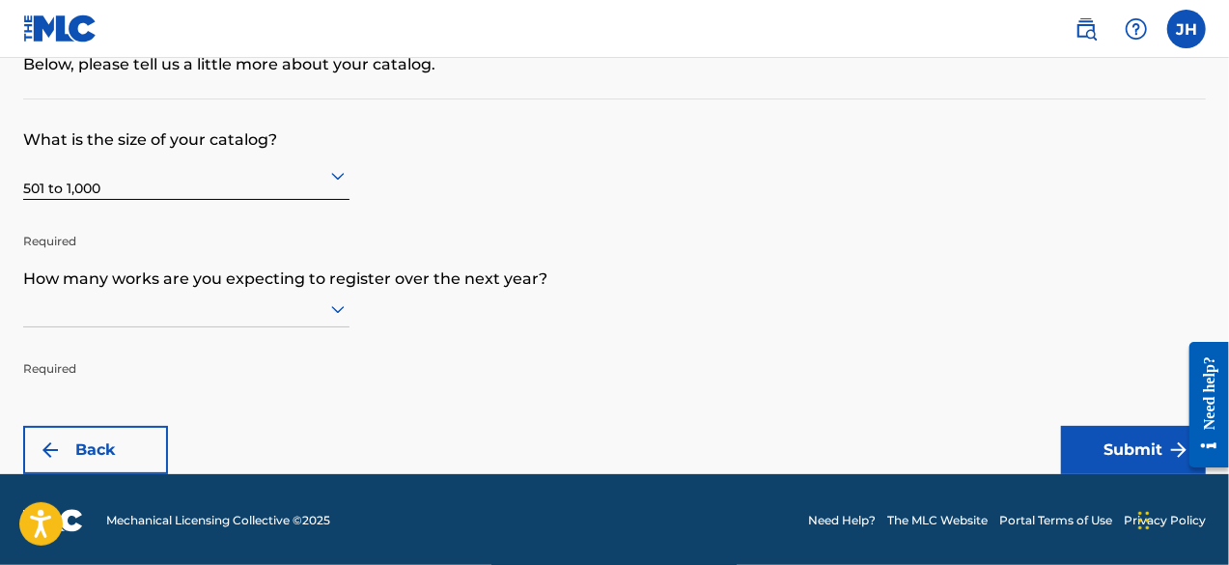
scroll to position [162, 0]
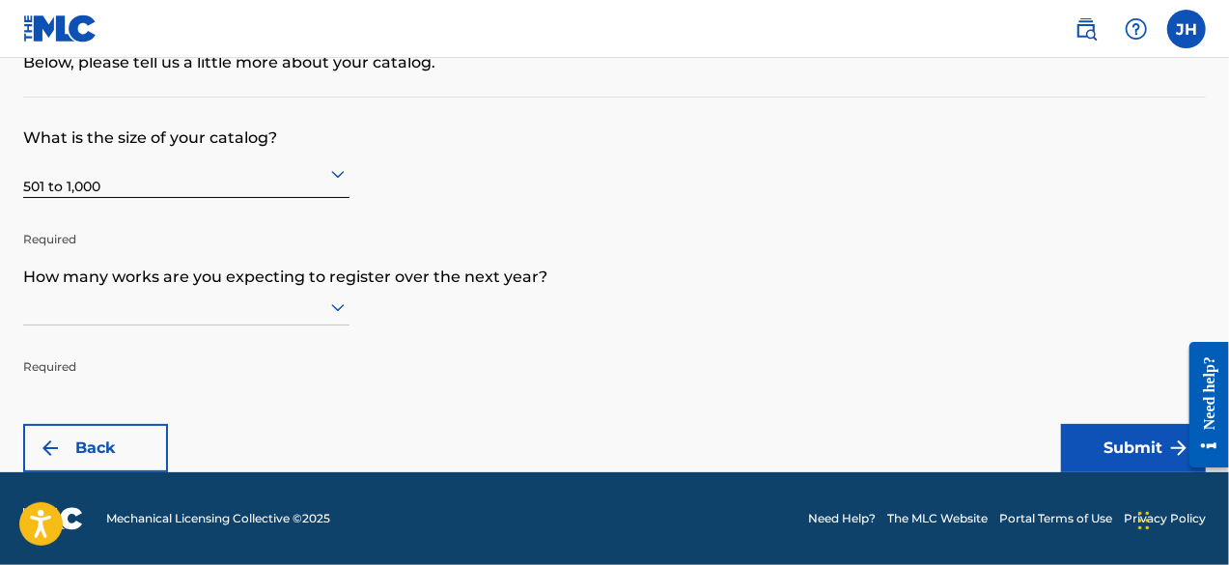
click at [313, 308] on div at bounding box center [186, 307] width 326 height 37
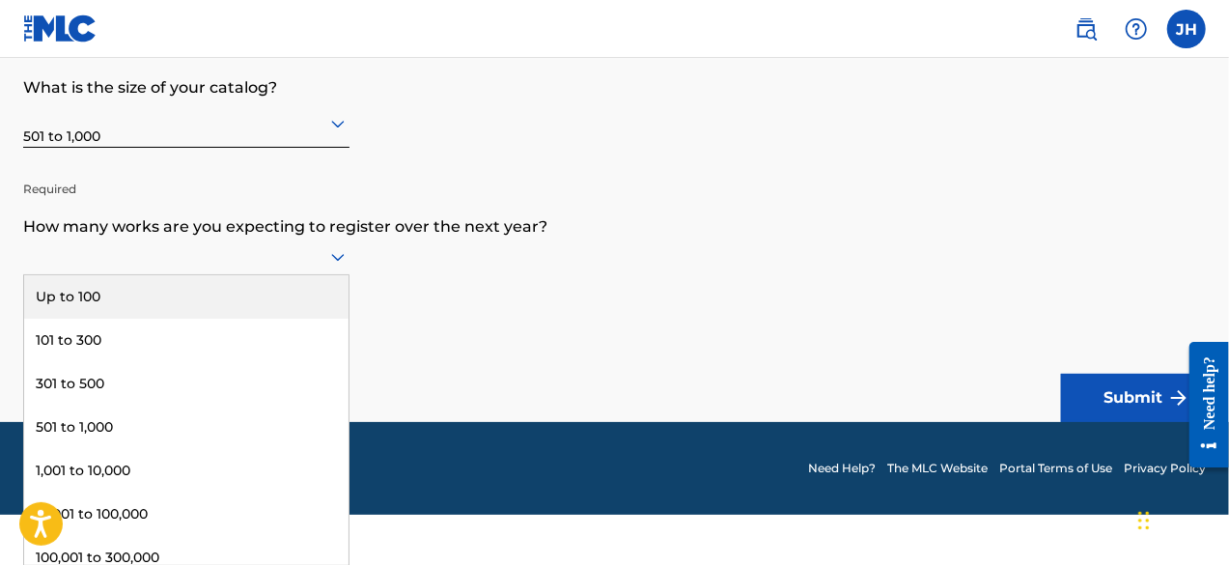
click at [174, 306] on div "Up to 100" at bounding box center [186, 296] width 324 height 43
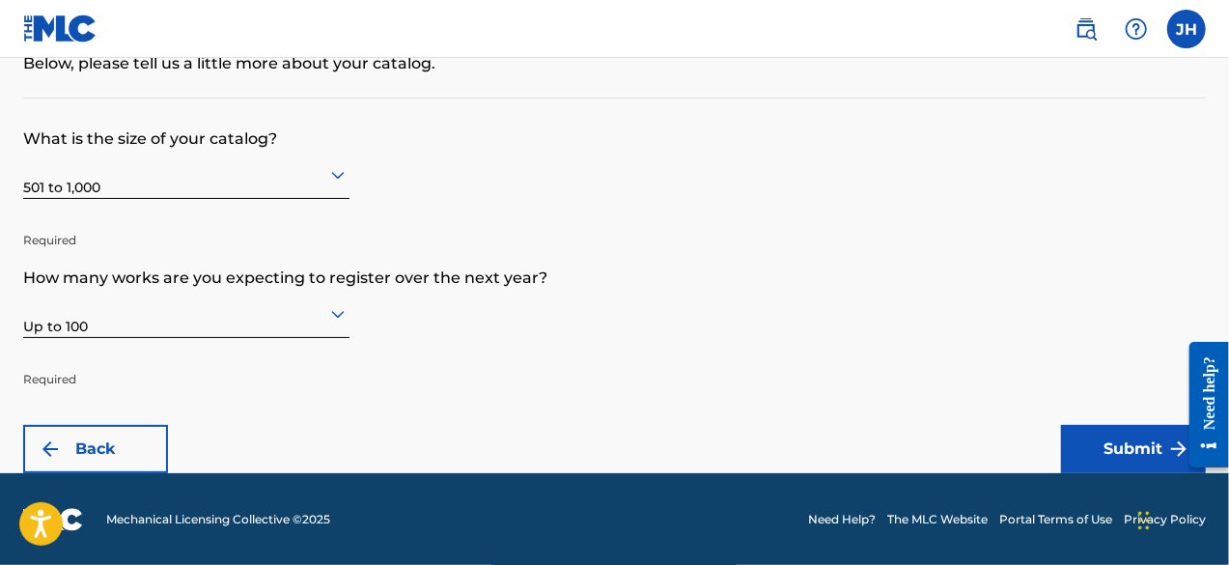
scroll to position [110, 0]
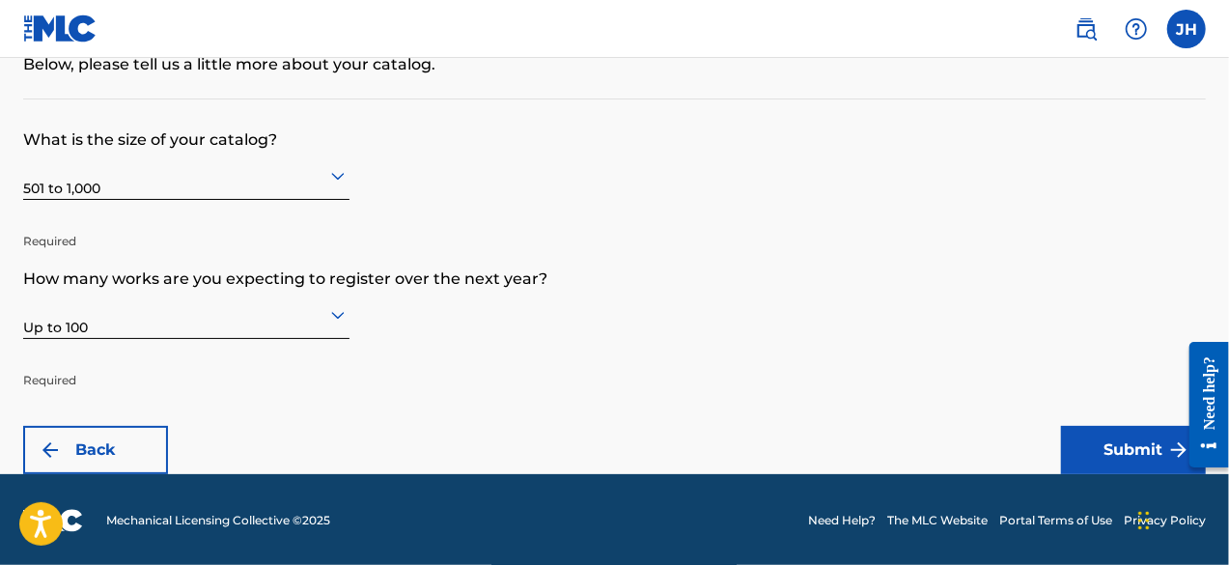
click at [1102, 461] on button "Submit" at bounding box center [1133, 450] width 145 height 48
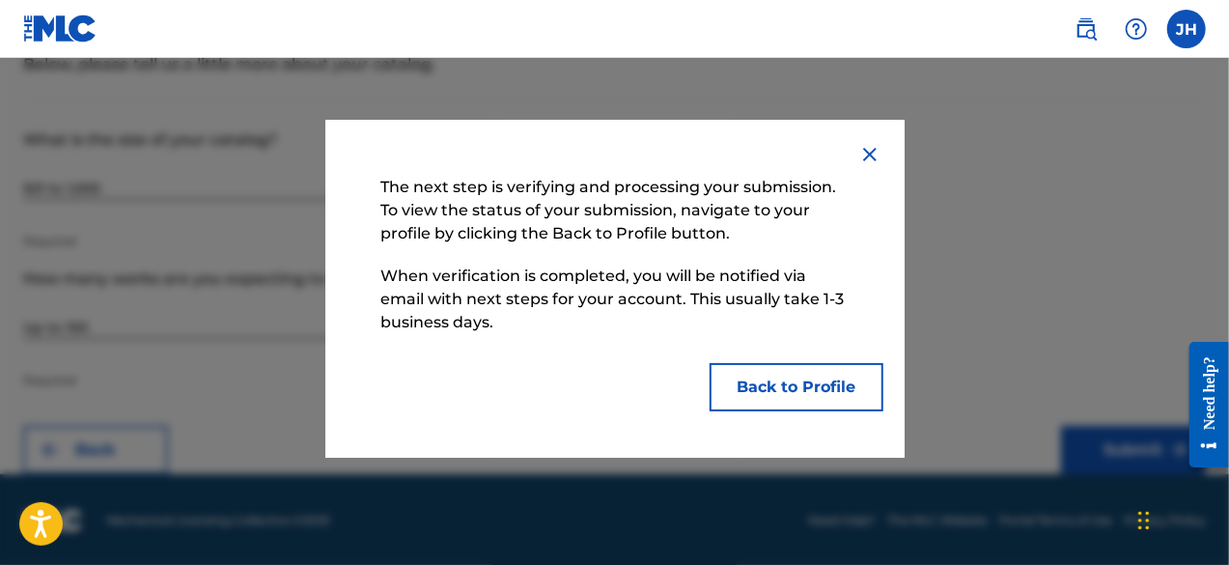
click at [751, 393] on button "Back to Profile" at bounding box center [796, 387] width 174 height 48
